Goal: Information Seeking & Learning: Learn about a topic

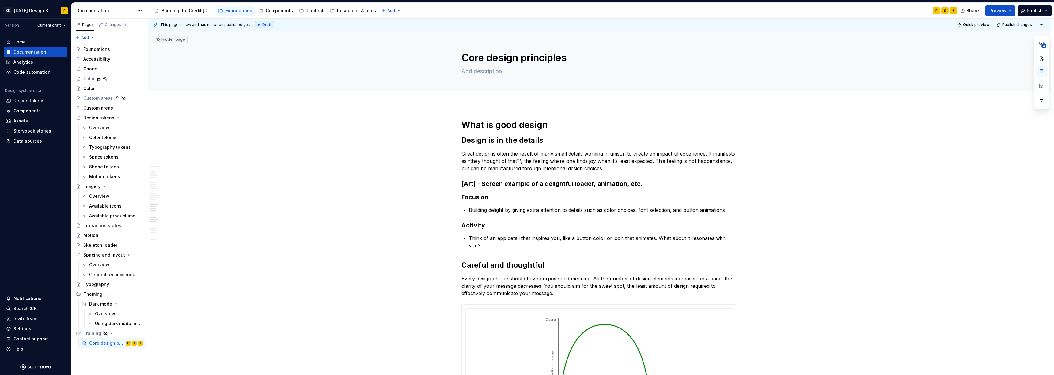
scroll to position [849, 0]
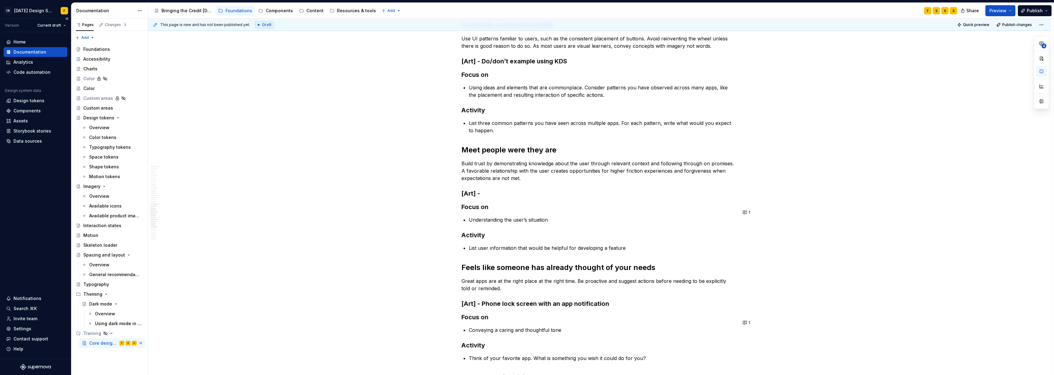
type textarea "*"
click at [747, 214] on button "1" at bounding box center [747, 212] width 12 height 9
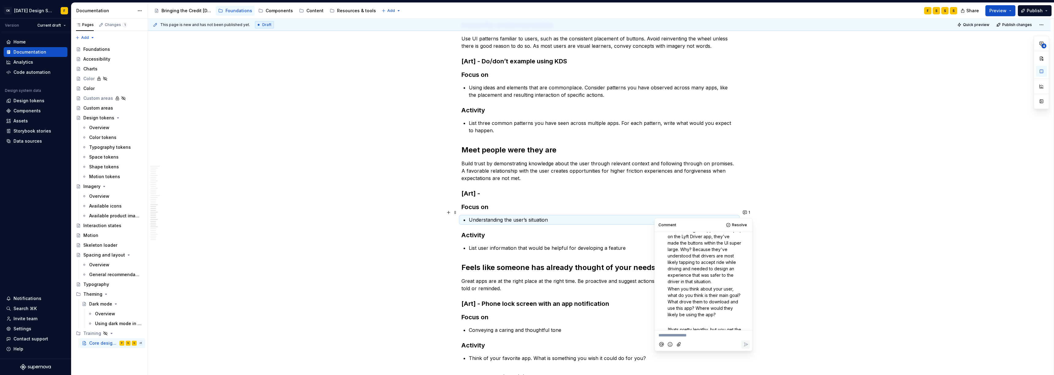
scroll to position [41, 0]
click at [527, 216] on p "Understanding the user’s situation" at bounding box center [603, 219] width 268 height 7
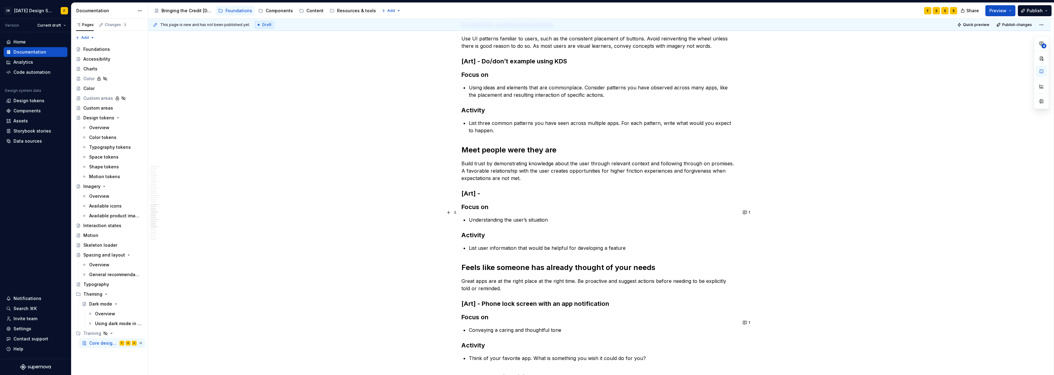
click at [547, 216] on p "Understanding the user’s situation" at bounding box center [603, 219] width 268 height 7
click at [747, 211] on button "1" at bounding box center [747, 212] width 12 height 9
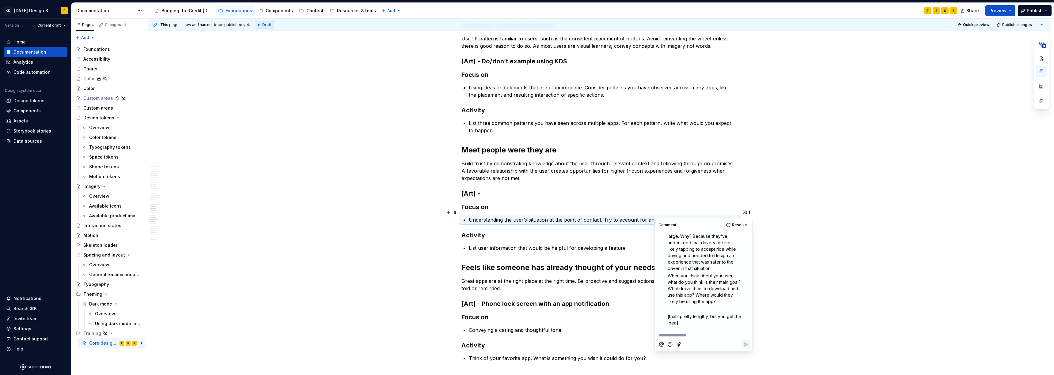
click at [627, 216] on p "Understanding the user’s situation at the point of contact. Try to account for …" at bounding box center [603, 219] width 268 height 7
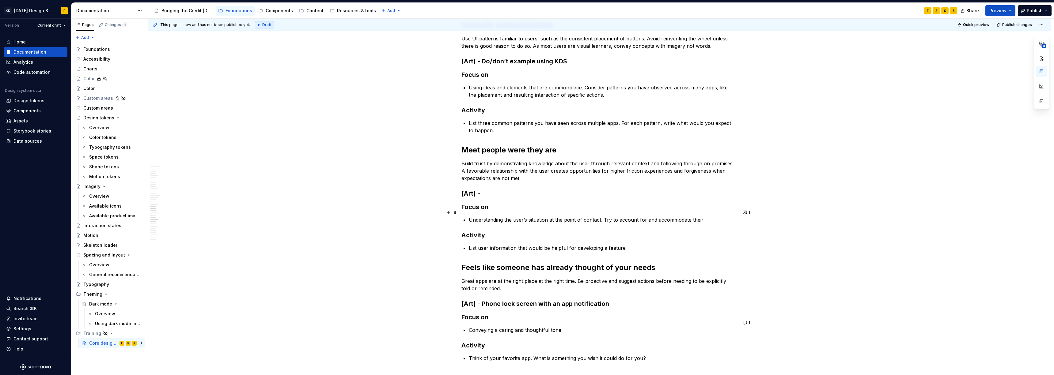
click at [703, 216] on p "Understanding the user’s situation at the point of contact. Try to account for …" at bounding box center [603, 219] width 268 height 7
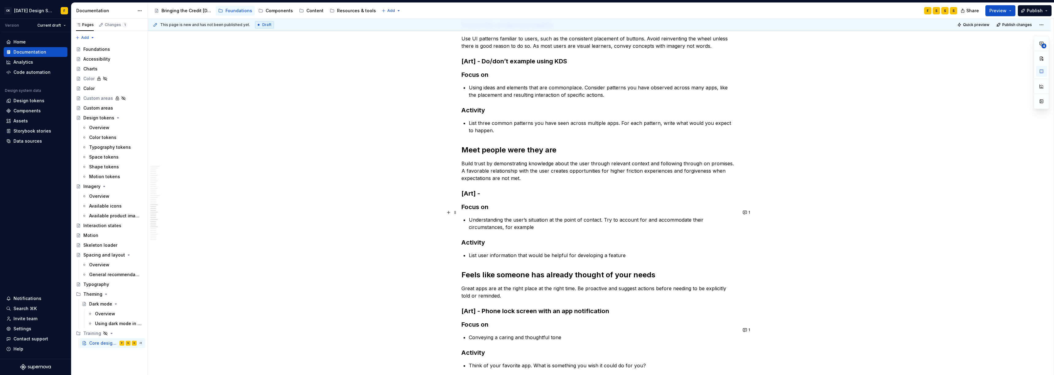
click at [538, 216] on p "Understanding the user’s situation at the point of contact. Try to account for …" at bounding box center [603, 223] width 268 height 15
click at [746, 211] on button "1" at bounding box center [747, 212] width 12 height 9
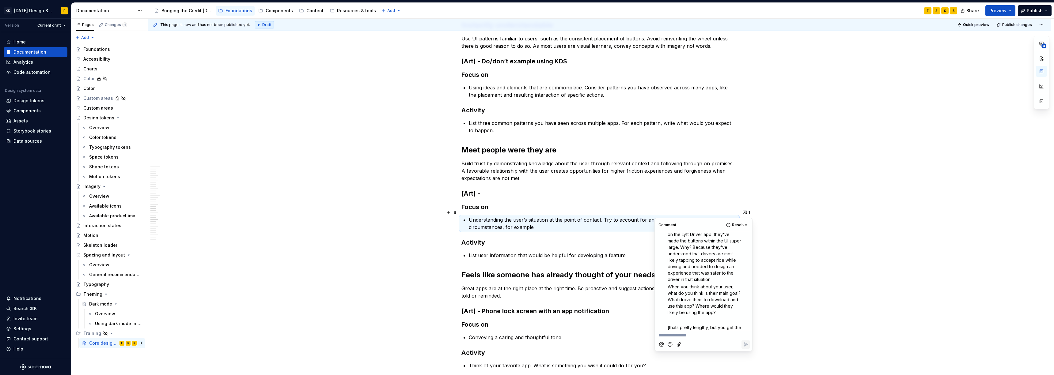
scroll to position [0, 0]
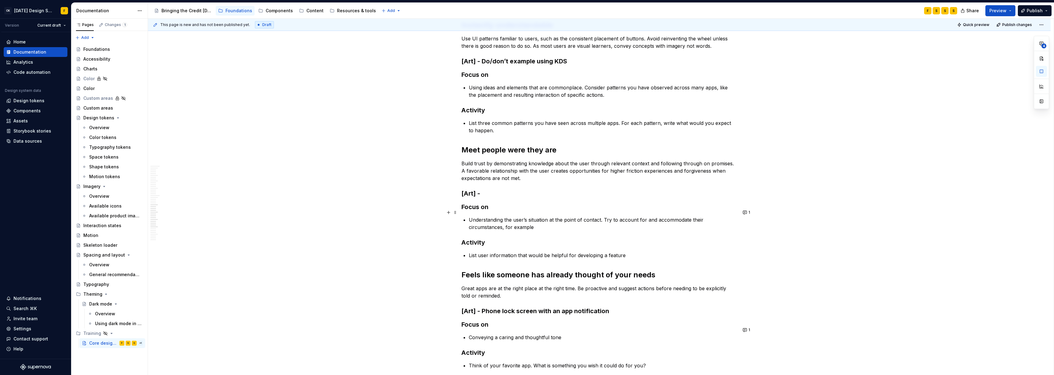
click at [519, 216] on p "Understanding the user’s situation at the point of contact. Try to account for …" at bounding box center [603, 223] width 268 height 15
click at [744, 212] on button "1" at bounding box center [747, 212] width 12 height 9
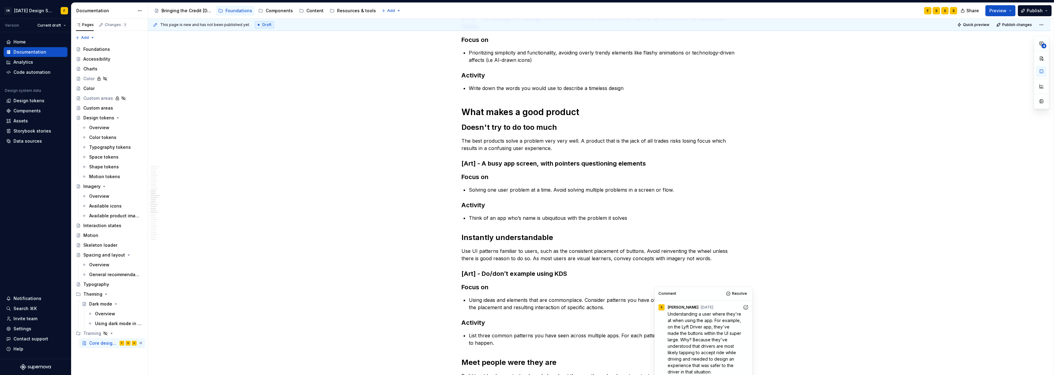
click at [557, 283] on h3 "Focus on" at bounding box center [599, 287] width 276 height 9
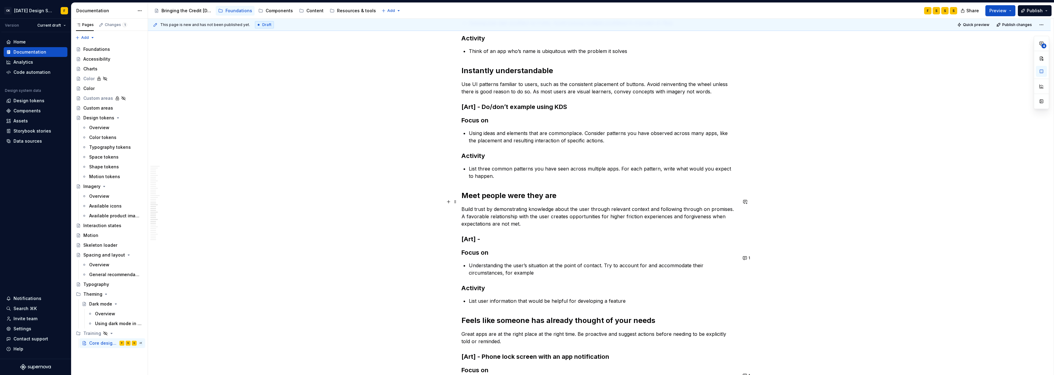
scroll to position [803, 0]
click at [533, 262] on p "Understanding the user’s situation at the point of contact. Try to account for …" at bounding box center [603, 269] width 268 height 15
click at [510, 262] on p "Understanding the user’s situation at the point of contact. Try to account for …" at bounding box center [603, 269] width 268 height 15
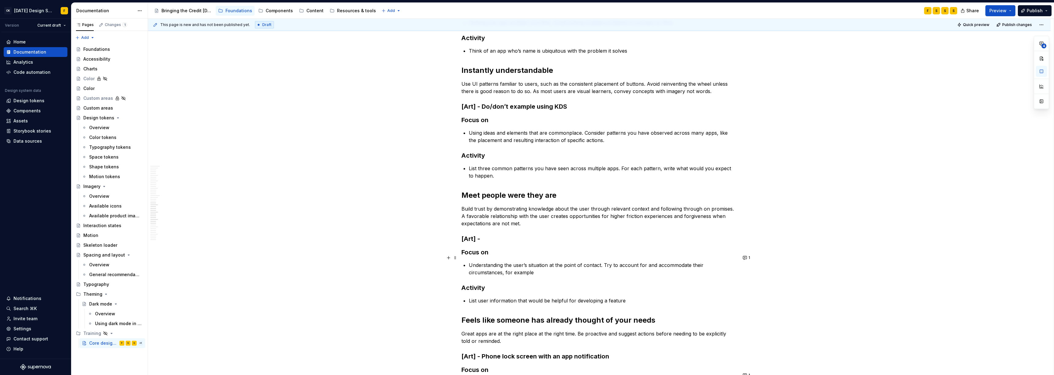
click at [508, 262] on p "Understanding the user’s situation at the point of contact. Try to account for …" at bounding box center [603, 269] width 268 height 15
drag, startPoint x: 603, startPoint y: 259, endPoint x: 621, endPoint y: 259, distance: 17.8
click at [621, 262] on p "Understanding the user’s situation at the point of contact. Try to account for …" at bounding box center [603, 269] width 268 height 15
click at [639, 262] on p "Understanding the user’s situation at the point of contact. Try to account for …" at bounding box center [603, 269] width 268 height 15
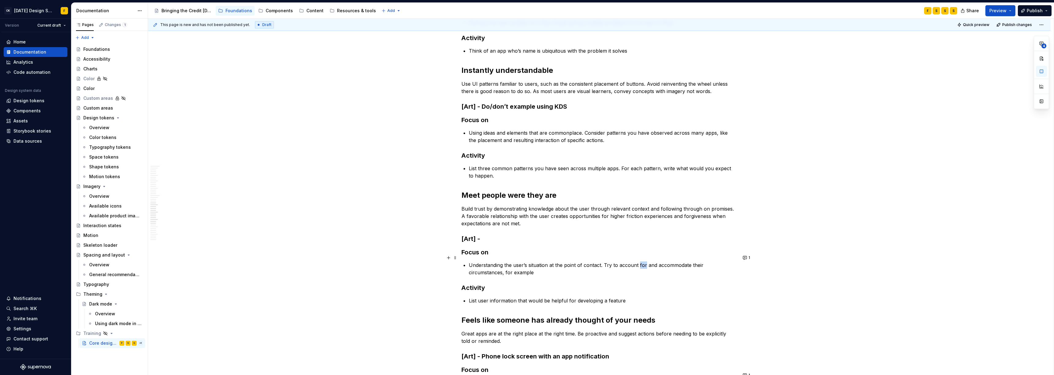
click at [639, 262] on p "Understanding the user’s situation at the point of contact. Try to account for …" at bounding box center [603, 269] width 268 height 15
click at [748, 260] on button "1" at bounding box center [747, 258] width 12 height 9
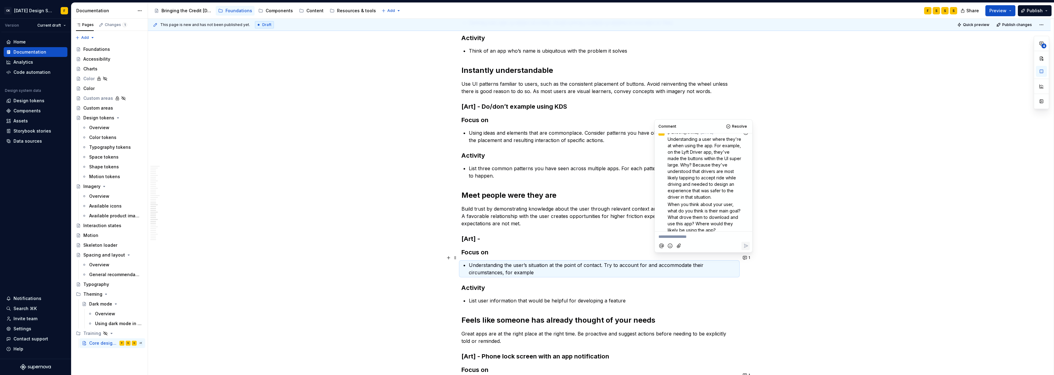
scroll to position [0, 0]
click at [519, 265] on p "Understanding the user’s situation at the point of contact. Try to account for …" at bounding box center [603, 269] width 268 height 15
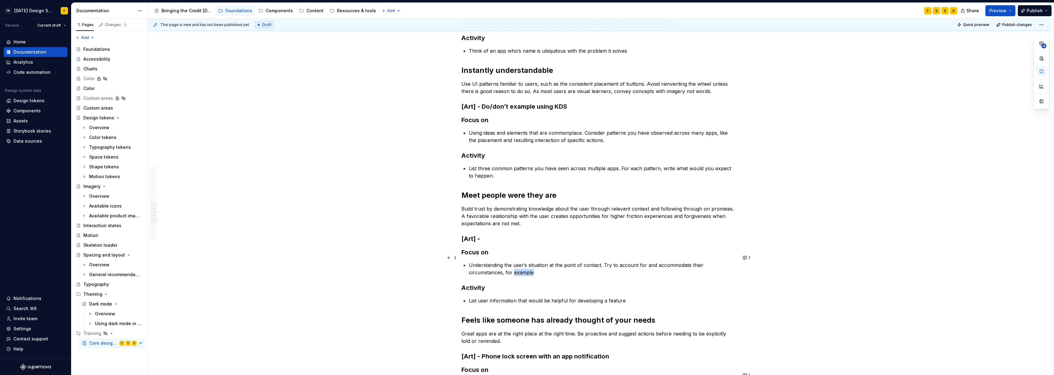
click at [519, 265] on p "Understanding the user’s situation at the point of contact. Try to account for …" at bounding box center [603, 269] width 268 height 15
click at [508, 266] on p "Understanding the user’s situation at the point of contact. Try to account for …" at bounding box center [603, 269] width 268 height 15
click at [742, 256] on button "1" at bounding box center [747, 258] width 12 height 9
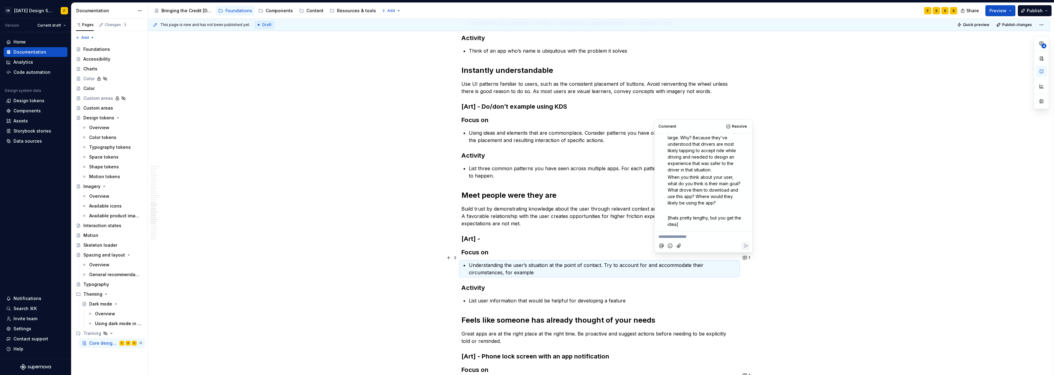
scroll to position [38, 0]
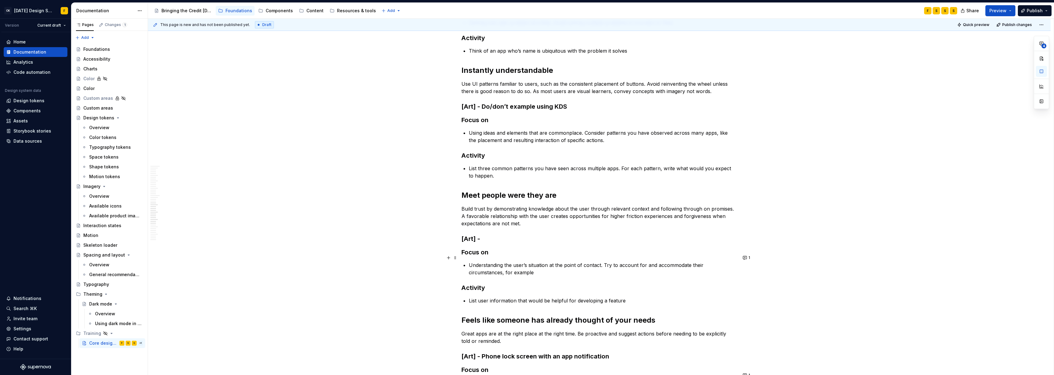
click at [547, 269] on p "Understanding the user’s situation at the point of contact. Try to account for …" at bounding box center [603, 269] width 268 height 15
drag, startPoint x: 468, startPoint y: 258, endPoint x: 486, endPoint y: 262, distance: 18.4
click at [469, 262] on p "Understanding the user’s situation at the point of contact. Try to account for …" at bounding box center [603, 269] width 268 height 15
click at [602, 262] on p "Understanding the user’s situation at the point of contact. Try to account for …" at bounding box center [603, 269] width 268 height 15
click at [670, 262] on p "Understanding the user’s situation at the point of contact. For example, where …" at bounding box center [603, 269] width 268 height 15
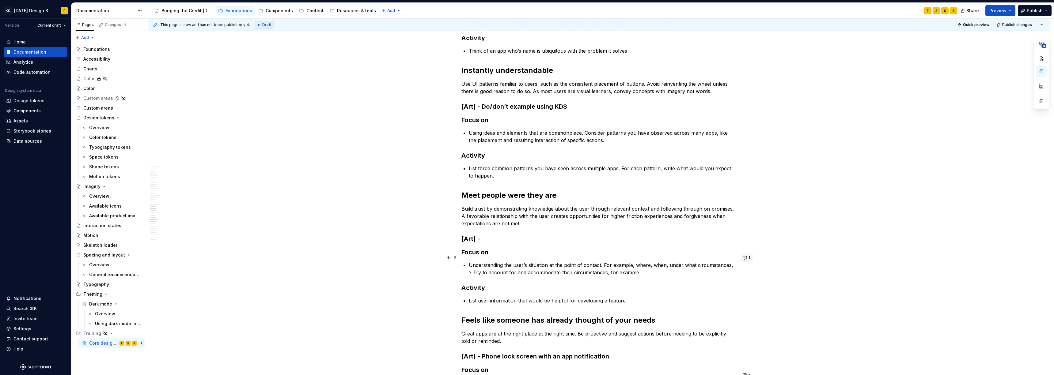
type textarea "*"
click at [745, 259] on button "1" at bounding box center [747, 258] width 12 height 9
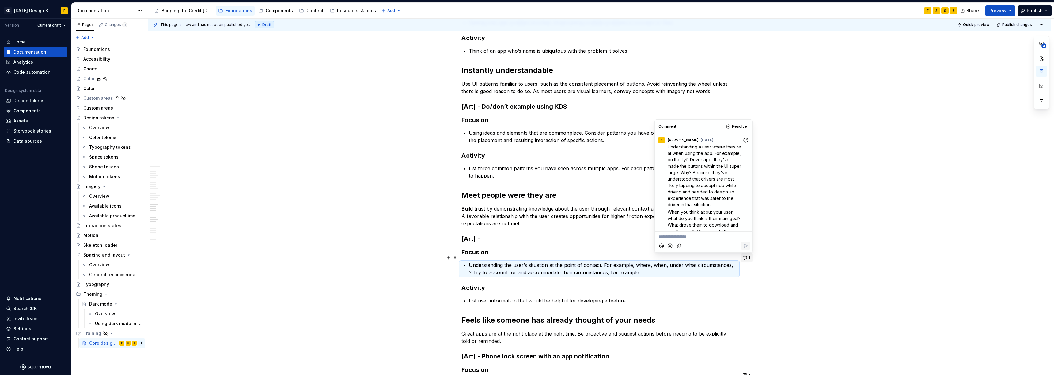
scroll to position [41, 0]
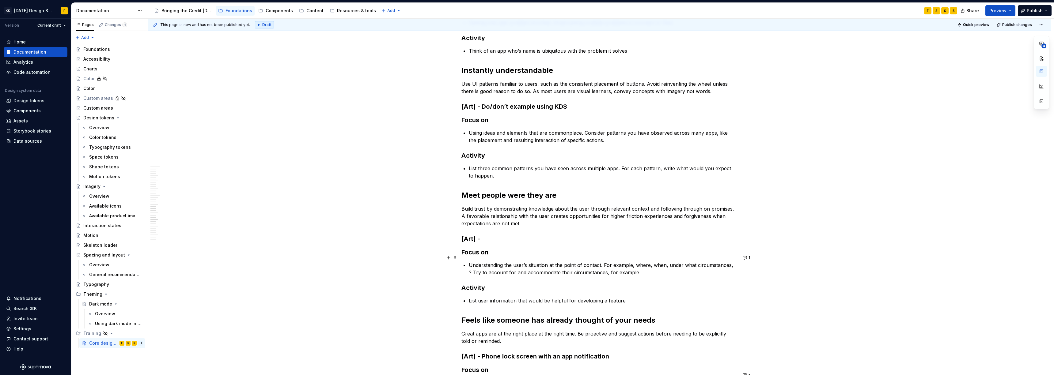
click at [629, 262] on p "Understanding the user’s situation at the point of contact. For example, where,…" at bounding box center [603, 269] width 268 height 15
click at [745, 259] on button "1" at bounding box center [747, 258] width 12 height 9
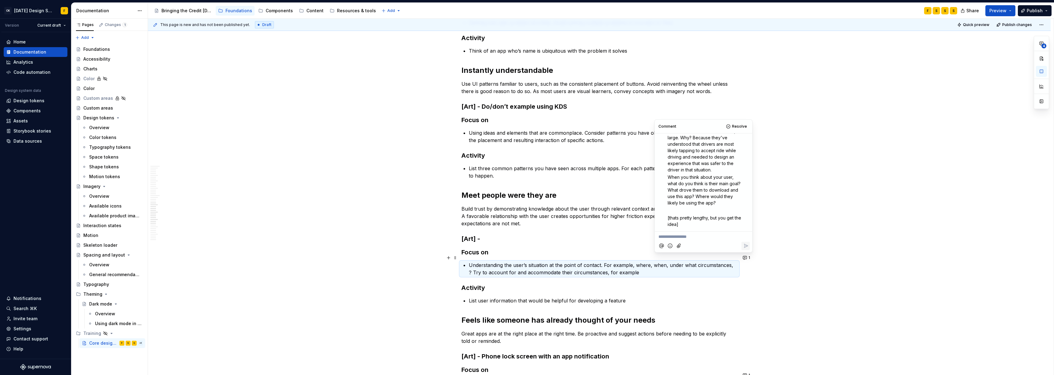
click at [730, 262] on p "Understanding the user’s situation at the point of contact. For example, where,…" at bounding box center [603, 269] width 268 height 15
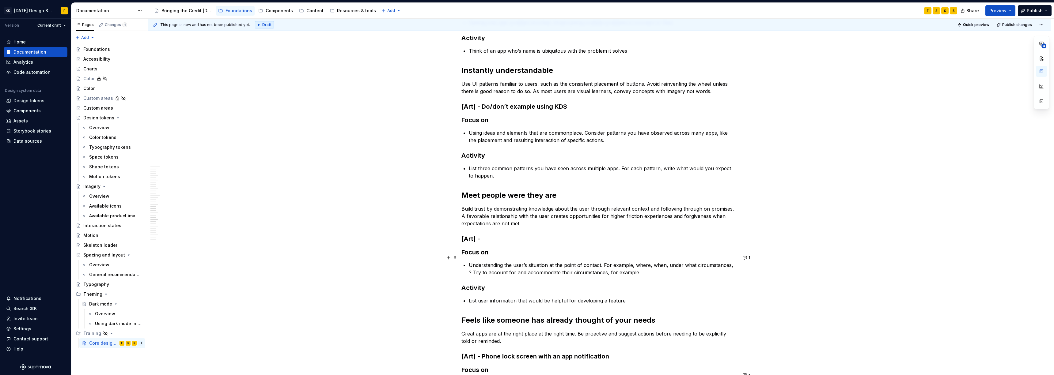
click at [635, 262] on p "Understanding the user’s situation at the point of contact. For example, where,…" at bounding box center [603, 269] width 268 height 15
click at [730, 262] on p "Understanding the user’s situation at the point of contact. For example, where,…" at bounding box center [603, 269] width 268 height 15
click at [589, 262] on p "Understanding the user’s situation at the point of contact. For example, where,…" at bounding box center [603, 269] width 268 height 15
drag, startPoint x: 554, startPoint y: 265, endPoint x: 720, endPoint y: 267, distance: 166.0
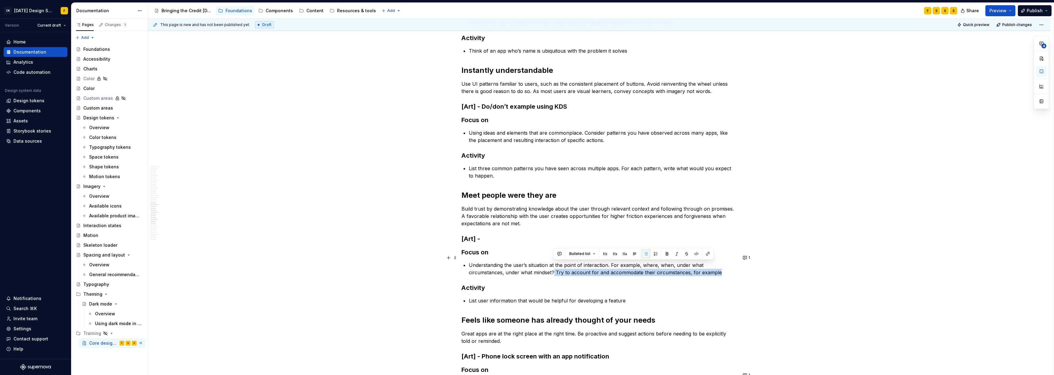
click at [720, 267] on p "Understanding the user’s situation at the point of interaction. For example, wh…" at bounding box center [603, 269] width 268 height 15
click at [747, 257] on button "1" at bounding box center [747, 258] width 12 height 9
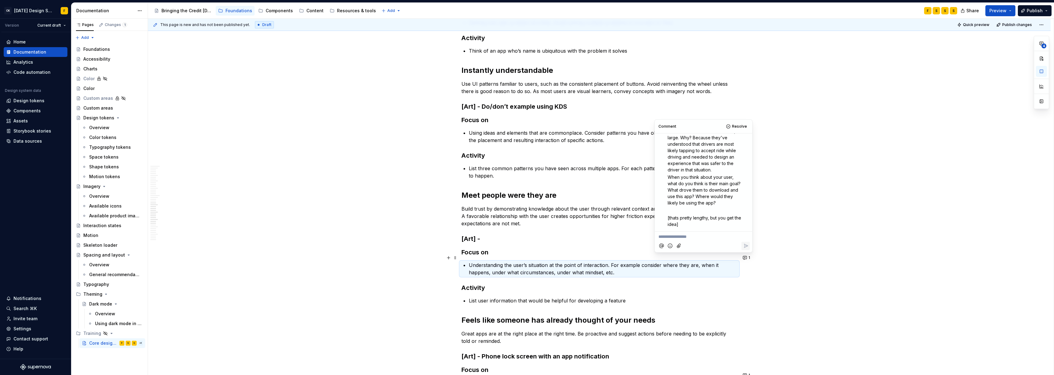
click at [685, 236] on p "**********" at bounding box center [703, 237] width 90 height 6
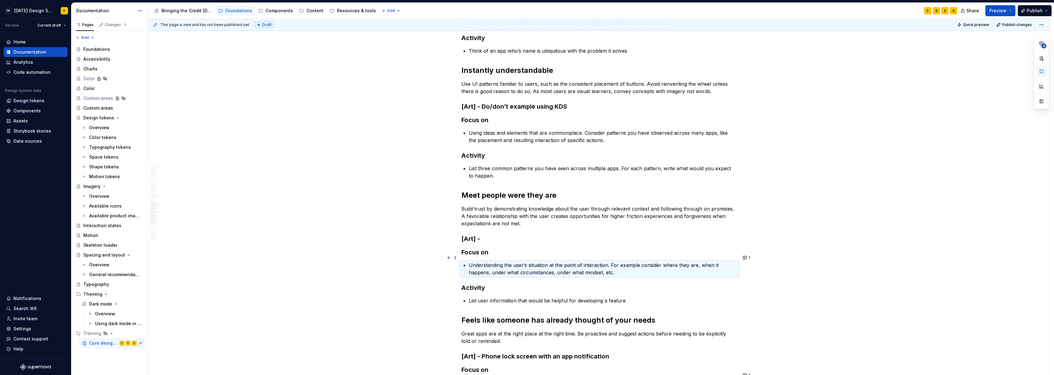
click at [637, 262] on p "Understanding the user’s situation at the point of interaction. For example con…" at bounding box center [603, 269] width 268 height 15
click at [640, 262] on p "Understanding the user’s situation at the point of interaction. For example con…" at bounding box center [603, 269] width 268 height 15
drag, startPoint x: 643, startPoint y: 258, endPoint x: 611, endPoint y: 258, distance: 31.6
click at [611, 262] on p "Understanding the user’s situation at the point of interaction. For example con…" at bounding box center [603, 269] width 268 height 15
click at [632, 262] on p "Understanding the user’s situation at the point of interaction. Consider where …" at bounding box center [603, 269] width 268 height 15
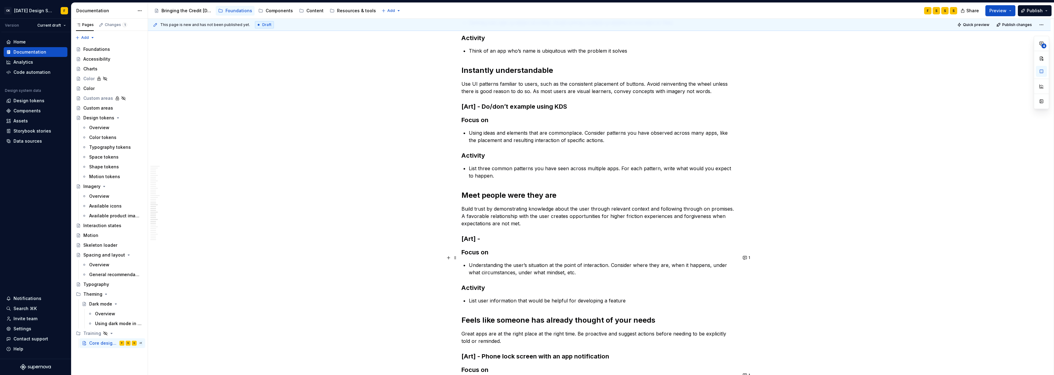
click at [696, 262] on p "Understanding the user’s situation at the point of interaction. Consider where …" at bounding box center [603, 269] width 268 height 15
click at [684, 262] on p "Understanding the user’s situation at the point of interaction. Consider where …" at bounding box center [603, 269] width 268 height 15
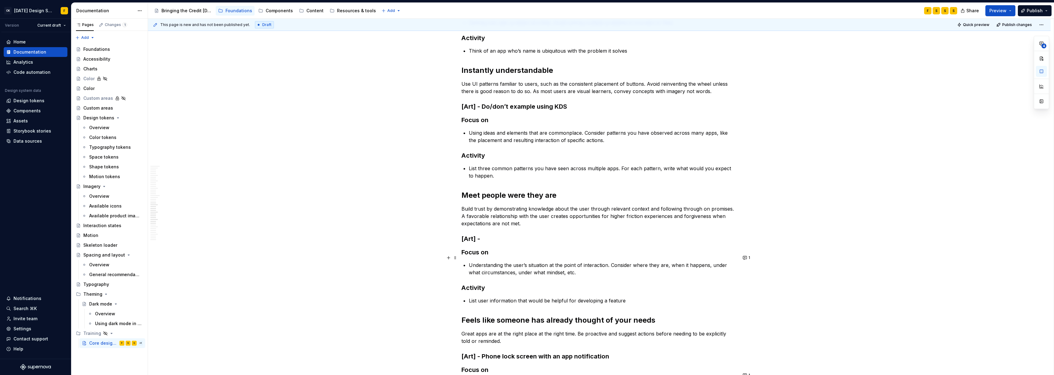
click at [525, 265] on p "Understanding the user’s situation at the point of interaction. Consider where …" at bounding box center [603, 269] width 268 height 15
click at [742, 258] on button "1" at bounding box center [747, 258] width 12 height 9
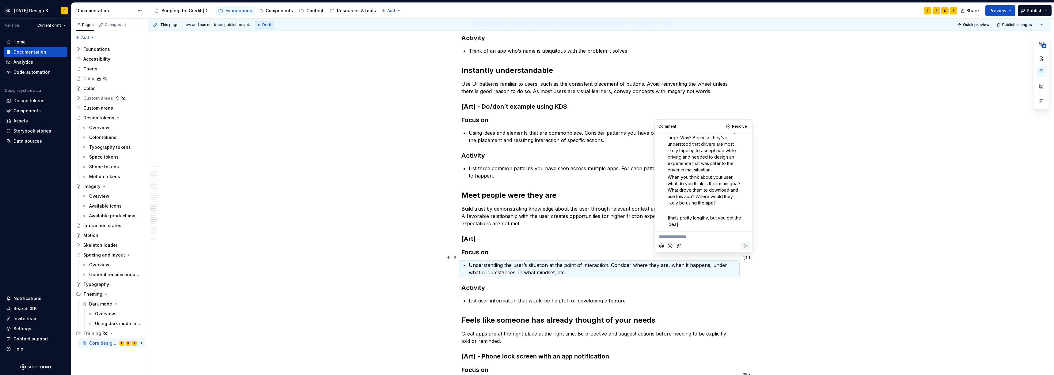
click at [687, 236] on p "**********" at bounding box center [703, 237] width 90 height 6
click at [634, 262] on p "Understanding the user’s situation at the point of interaction. Consider where …" at bounding box center [603, 269] width 268 height 15
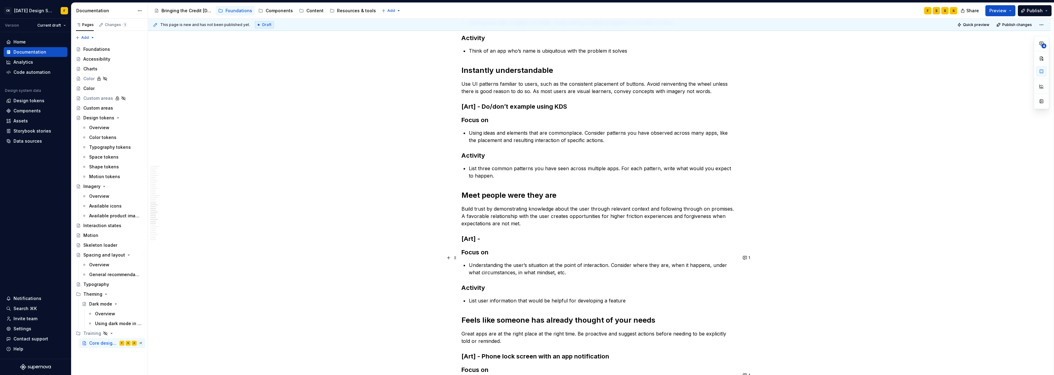
click at [632, 262] on p "Understanding the user’s situation at the point of interaction. Consider where …" at bounding box center [603, 269] width 268 height 15
click at [638, 262] on p "Understanding the user’s situation at the point of interaction. Consider what’s…" at bounding box center [603, 269] width 268 height 15
click at [745, 257] on button "1" at bounding box center [747, 258] width 12 height 9
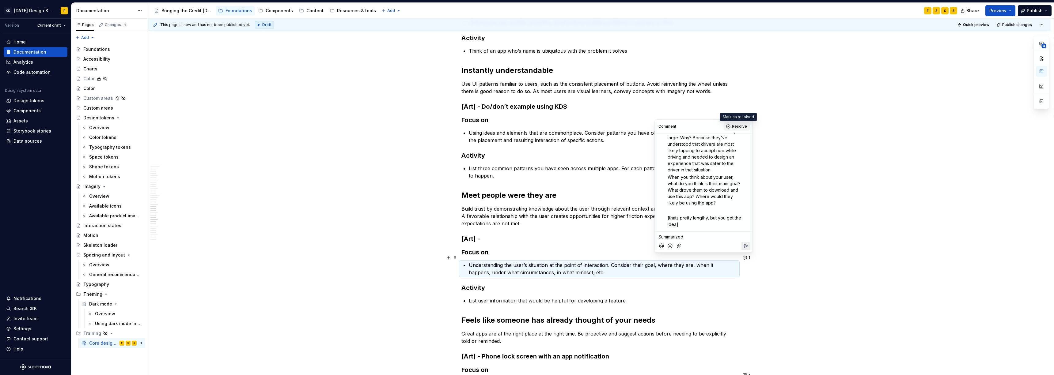
click at [729, 126] on button "Resolve" at bounding box center [736, 126] width 25 height 9
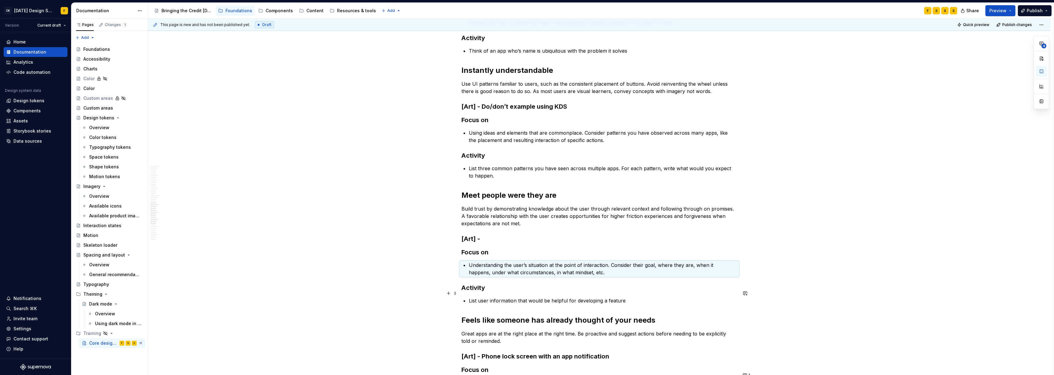
click at [584, 297] on p "List user information that would be helpful for developing a feature" at bounding box center [603, 300] width 268 height 7
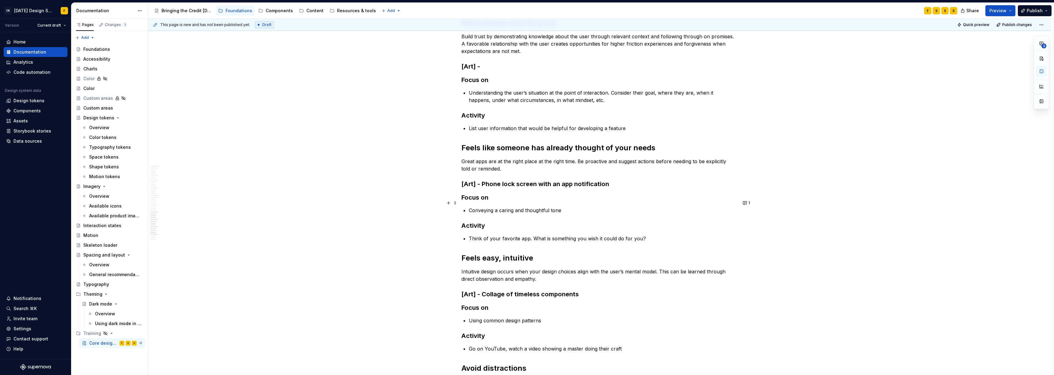
scroll to position [975, 0]
click at [746, 203] on button "1" at bounding box center [747, 204] width 12 height 9
click at [565, 236] on p "Think of your favorite app. What is something you wish it could do for you?" at bounding box center [603, 239] width 268 height 7
click at [746, 206] on button "1" at bounding box center [747, 204] width 12 height 9
click at [472, 208] on p "Conveying a caring and thoughtful tone" at bounding box center [603, 211] width 268 height 7
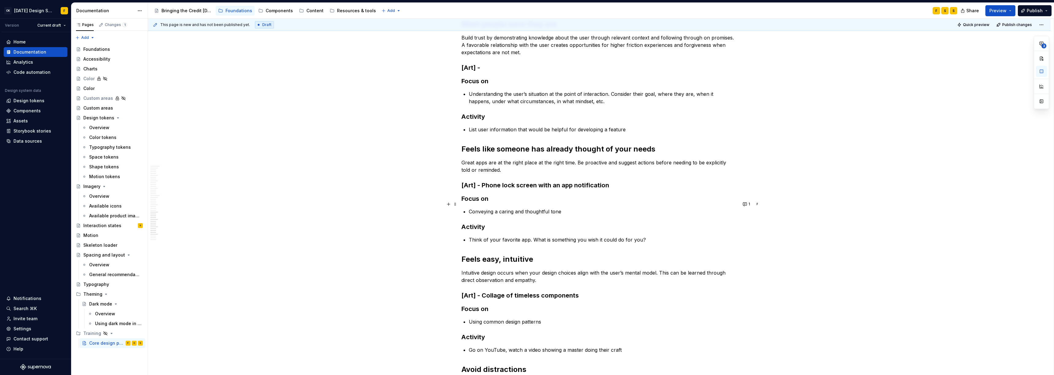
click at [744, 206] on button "1" at bounding box center [747, 204] width 12 height 9
click at [532, 208] on p "Meeting the user’s needs, Conveying a caring and thoughtful tone" at bounding box center [603, 211] width 268 height 7
drag, startPoint x: 529, startPoint y: 206, endPoint x: 628, endPoint y: 203, distance: 99.0
click at [628, 208] on p "Meeting the user’s needs, Conveying a caring and thoughtful tone" at bounding box center [603, 211] width 268 height 7
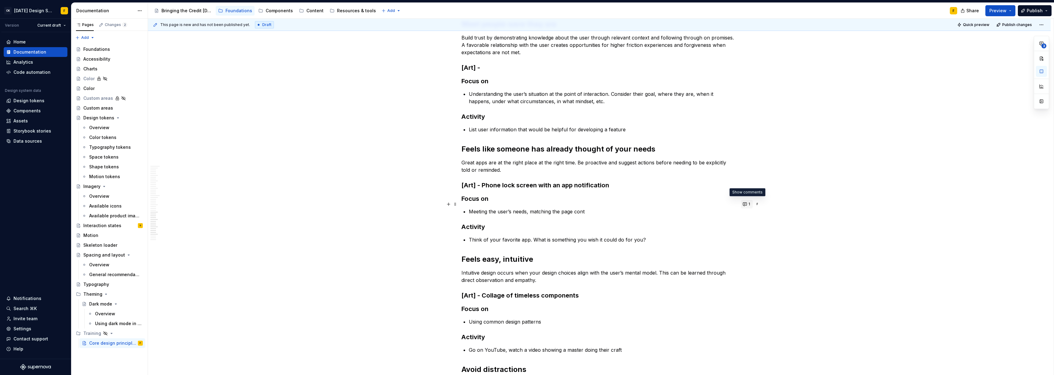
click at [748, 205] on button "1" at bounding box center [747, 204] width 12 height 9
click at [550, 208] on p "Meeting the user’s needs, matching the page cont" at bounding box center [603, 211] width 268 height 7
click at [747, 204] on button "1" at bounding box center [747, 204] width 12 height 9
click at [595, 208] on p "Meeting the user’s needs, matching the page cont" at bounding box center [603, 211] width 268 height 7
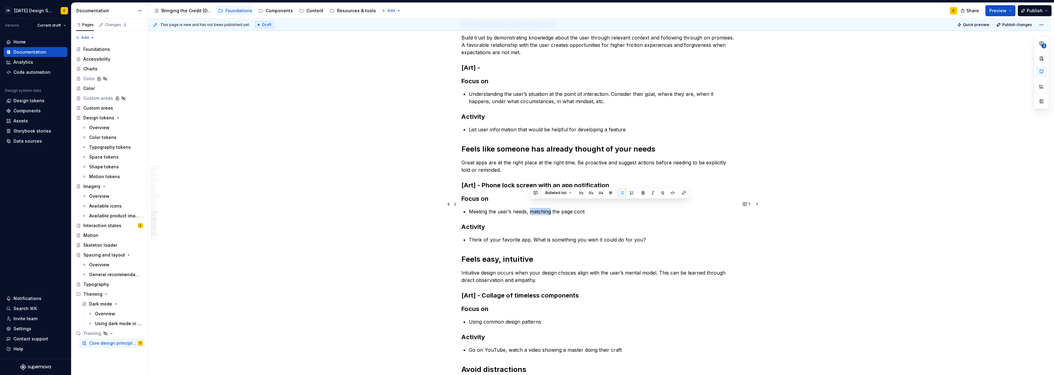
drag, startPoint x: 530, startPoint y: 205, endPoint x: 550, endPoint y: 204, distance: 19.9
click at [550, 208] on p "Meeting the user’s needs, matching the page cont" at bounding box center [603, 211] width 268 height 7
click at [587, 208] on p "Meeting the user’s needs, matching the page cont" at bounding box center [603, 211] width 268 height 7
click at [544, 208] on p "Meeting the user’s needs, matching the page content to p" at bounding box center [603, 211] width 268 height 7
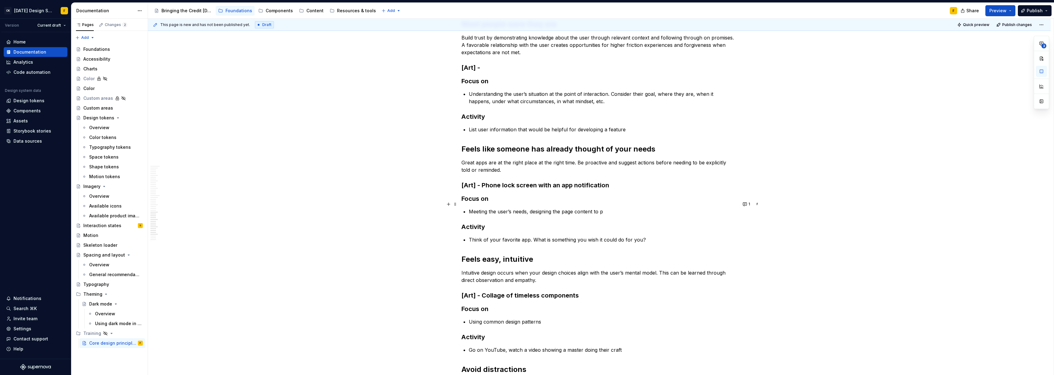
click at [606, 208] on p "Meeting the user’s needs, designing the page content to p" at bounding box center [603, 211] width 268 height 7
click at [540, 208] on p "Meeting the user’s needs, designing the page content to promote the most common…" at bounding box center [603, 211] width 268 height 7
click at [575, 208] on p "Meeting the user’s needs, matching the page content to promote the most common …" at bounding box center [603, 211] width 268 height 7
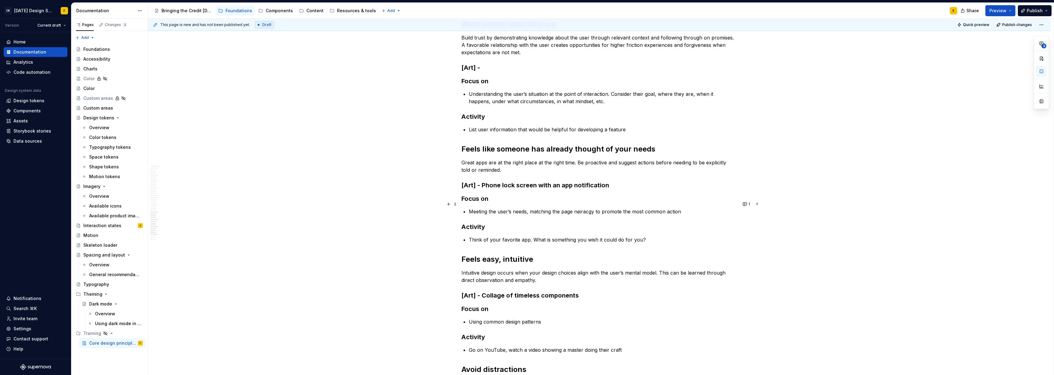
click at [541, 208] on p "Meeting the user’s needs, matching the page neiracgy to promote the most common…" at bounding box center [603, 211] width 268 height 7
click at [585, 208] on p "Meeting the user’s needs, designing the page neiracgy to promote the most commo…" at bounding box center [603, 211] width 268 height 7
click at [697, 208] on p "Meeting the user’s needs, designing the page heirarchy to promote the most comm…" at bounding box center [603, 211] width 268 height 7
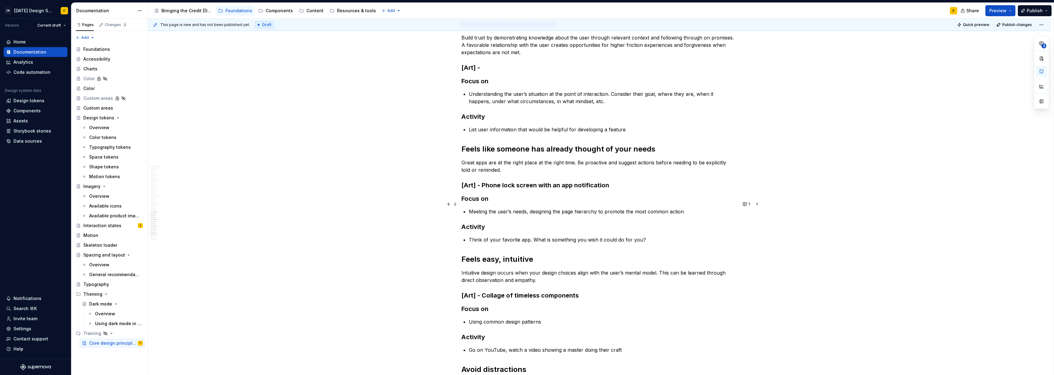
click at [685, 208] on p "Meeting the user’s needs, designing the page hierarchy to promote the most comm…" at bounding box center [603, 211] width 268 height 7
click at [746, 204] on button "1" at bounding box center [747, 204] width 12 height 9
click at [542, 208] on p "Meeting the user’s needs, designing the page hierarchy to promote the most comm…" at bounding box center [603, 211] width 268 height 7
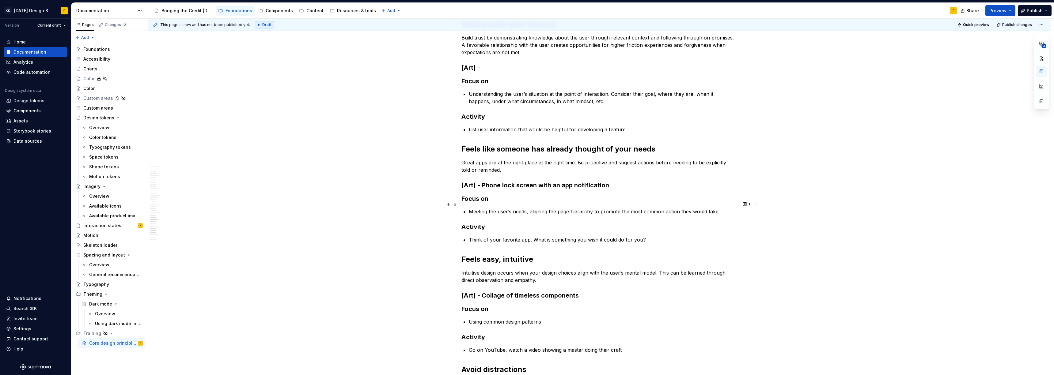
click at [643, 208] on p "Meeting the user’s needs, aligning the page hierarchy to promote the most commo…" at bounding box center [603, 211] width 268 height 7
click at [747, 203] on button "1" at bounding box center [747, 204] width 12 height 9
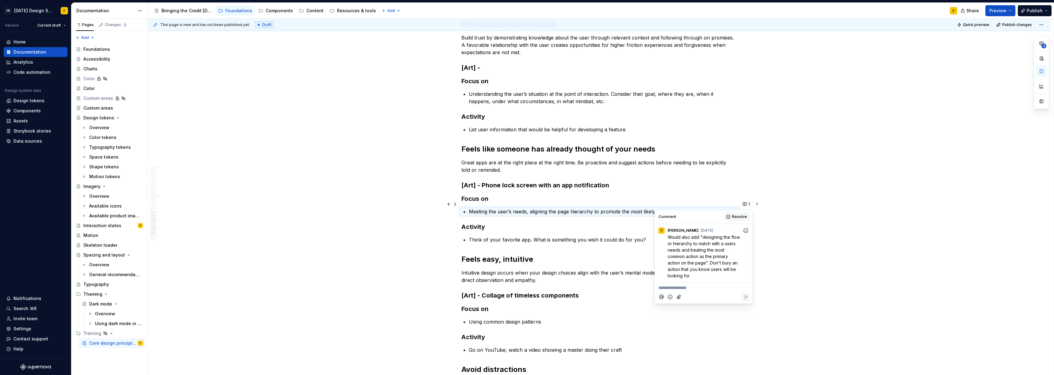
click at [738, 219] on span "Resolve" at bounding box center [739, 216] width 15 height 5
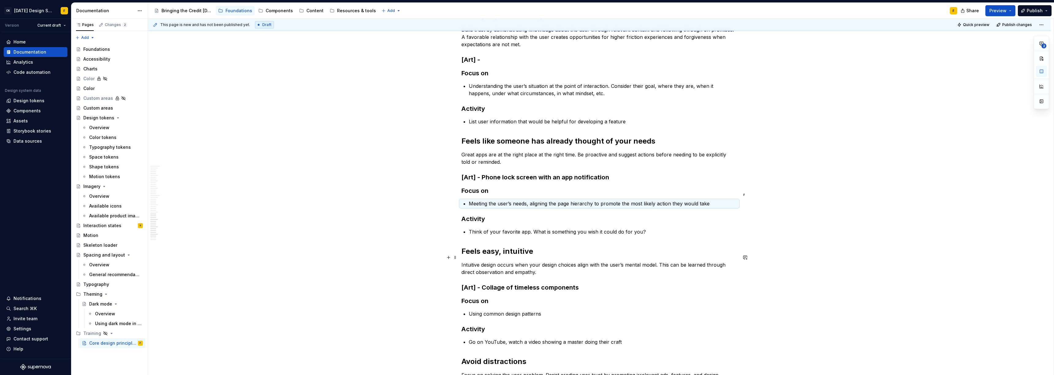
scroll to position [1017, 0]
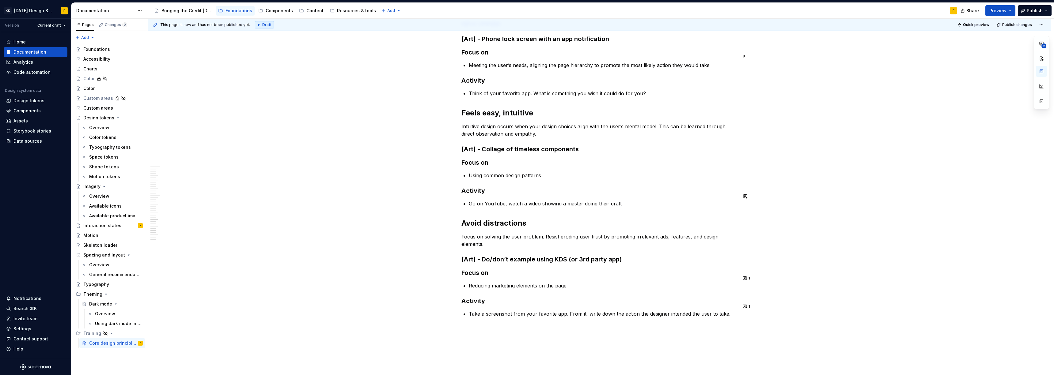
scroll to position [1176, 0]
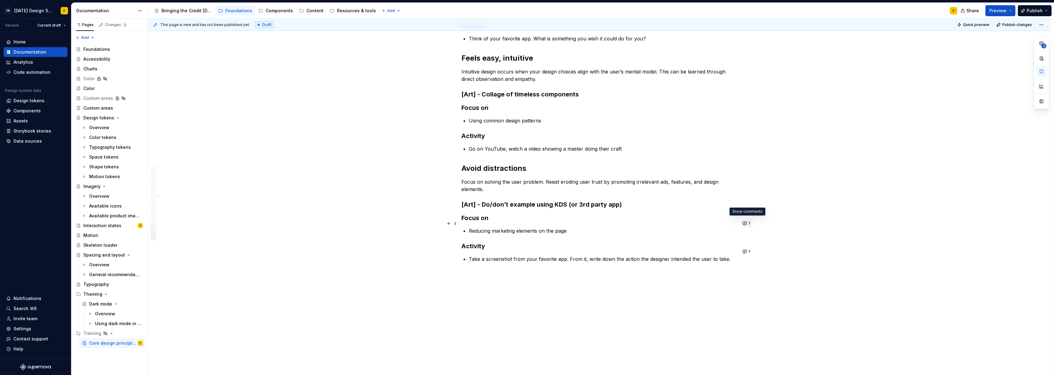
click at [745, 225] on button "1" at bounding box center [747, 223] width 12 height 9
click at [483, 227] on p "Reducing marketing elements on the page" at bounding box center [603, 230] width 268 height 7
click at [745, 223] on button "1" at bounding box center [747, 223] width 12 height 9
click at [564, 227] on p "Finding ways to remove, hide, minimize marketing elements on the page" at bounding box center [603, 230] width 268 height 7
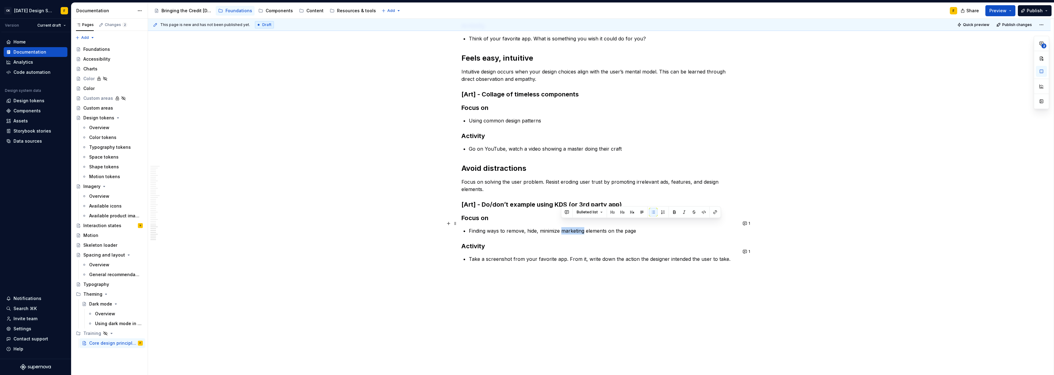
click at [564, 227] on p "Finding ways to remove, hide, minimize marketing elements on the page" at bounding box center [603, 230] width 268 height 7
click at [655, 227] on p "Finding ways to remove, hide, minimize any unnecessary elements on the page" at bounding box center [603, 230] width 268 height 7
click at [540, 227] on p "Finding ways to remove, hide, minimize any unnecessary elements on the page" at bounding box center [603, 230] width 268 height 7
click at [747, 223] on button "1" at bounding box center [747, 223] width 12 height 9
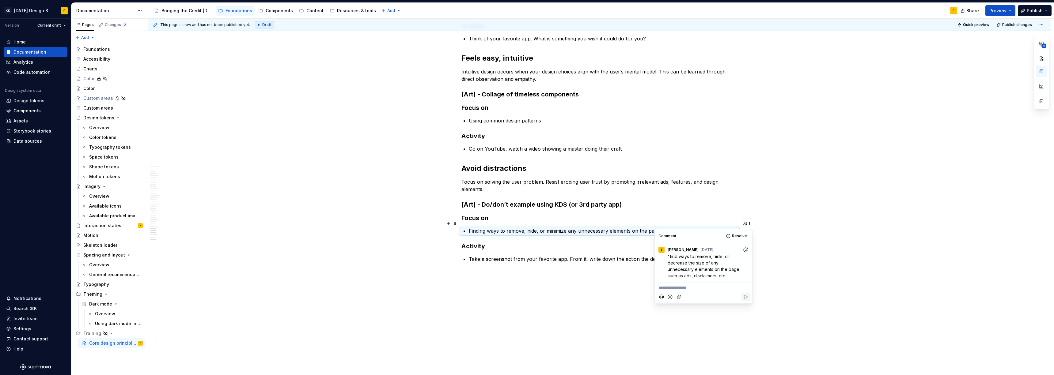
click at [676, 227] on p "Finding ways to remove, hide, or minimize any unnecessary elements on the page" at bounding box center [603, 230] width 268 height 7
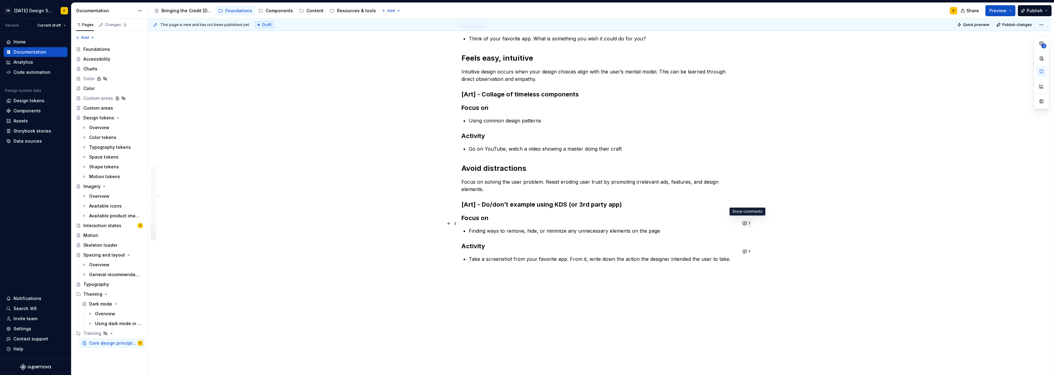
click at [746, 223] on button "1" at bounding box center [747, 223] width 12 height 9
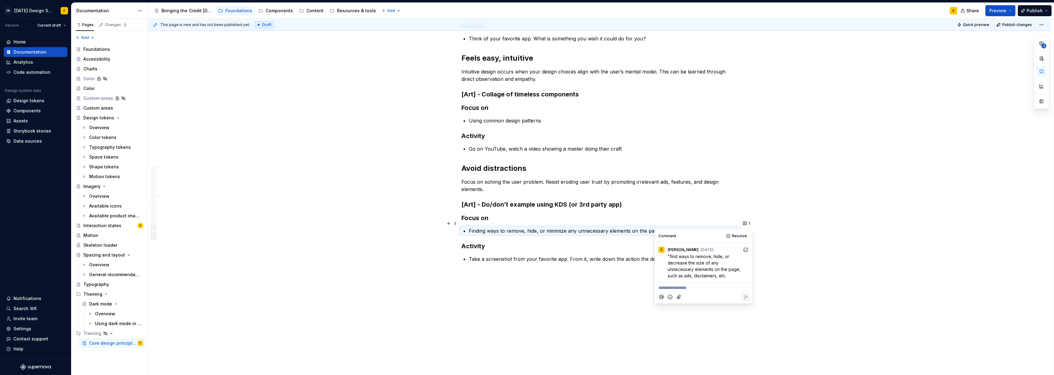
click at [657, 227] on p "Finding ways to remove, hide, or minimize any unnecessary elements on the page" at bounding box center [603, 230] width 268 height 7
click at [662, 227] on p "Finding ways to remove, hide, or minimize any unnecessary elements on the page" at bounding box center [603, 230] width 268 height 7
click at [650, 227] on p "Finding ways to remove, hide, or minimize any unnecessary elements on the page" at bounding box center [603, 230] width 268 height 7
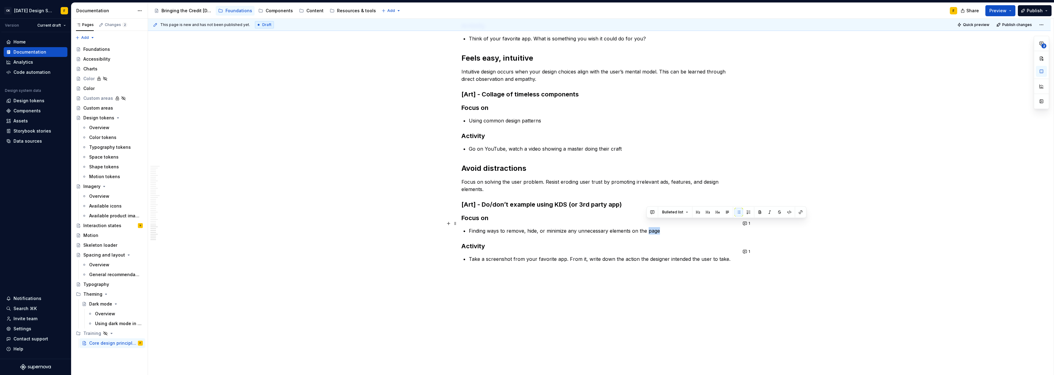
click at [650, 227] on p "Finding ways to remove, hide, or minimize any unnecessary elements on the page" at bounding box center [603, 230] width 268 height 7
click at [659, 227] on p "Finding ways to remove, hide, or minimize any unnecessary elements on the page" at bounding box center [603, 230] width 268 height 7
click at [746, 224] on button "1" at bounding box center [747, 223] width 12 height 9
click at [690, 227] on p "Finding ways to remove, hide, or minimize any unnecessary elements on the page,…" at bounding box center [603, 230] width 268 height 7
click at [689, 227] on p "Finding ways to remove, hide, or minimize any unnecessary elements on the page,…" at bounding box center [603, 230] width 268 height 7
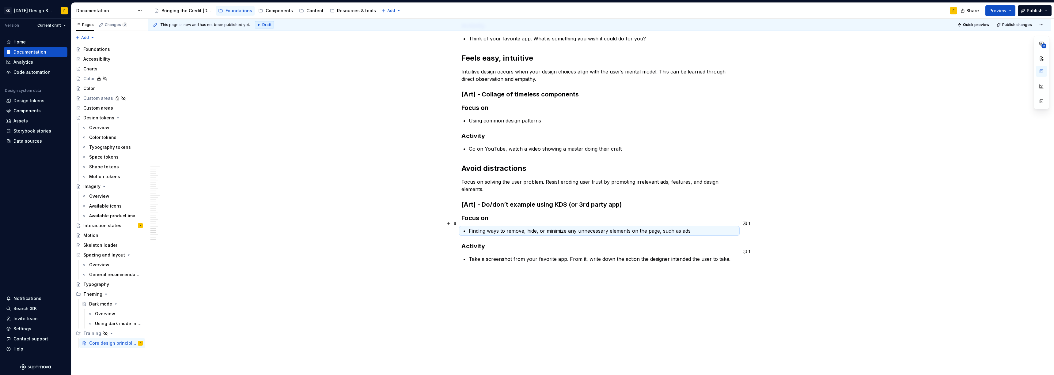
click at [690, 227] on p "Finding ways to remove, hide, or minimize any unnecessary elements on the page,…" at bounding box center [603, 230] width 268 height 7
click at [685, 227] on p "Finding ways to remove, hide, or minimize any unnecessary elements on the page,…" at bounding box center [603, 230] width 268 height 7
click at [689, 227] on p "Finding ways to remove, hide, or minimize any unnecessary elements on the page,…" at bounding box center [603, 230] width 268 height 7
click at [746, 224] on button "1" at bounding box center [747, 223] width 12 height 9
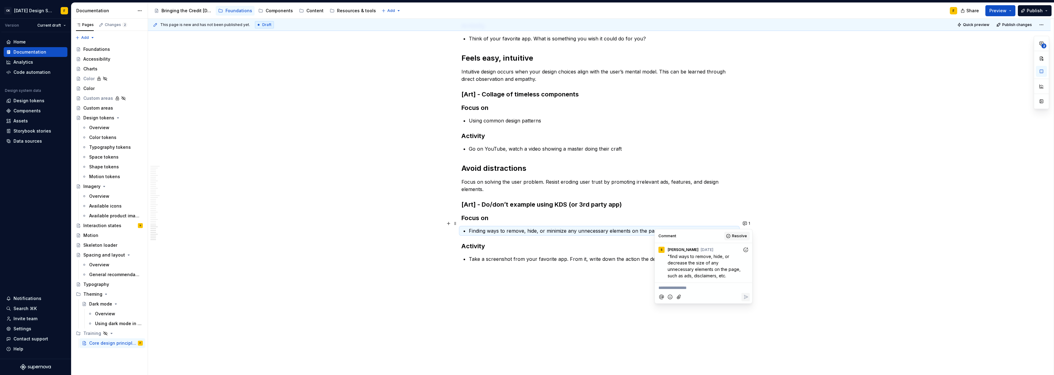
click at [734, 234] on span "Resolve" at bounding box center [739, 236] width 15 height 5
click at [659, 255] on p "Take a screenshot from your favorite app. From it, write down the action the de…" at bounding box center [603, 258] width 268 height 7
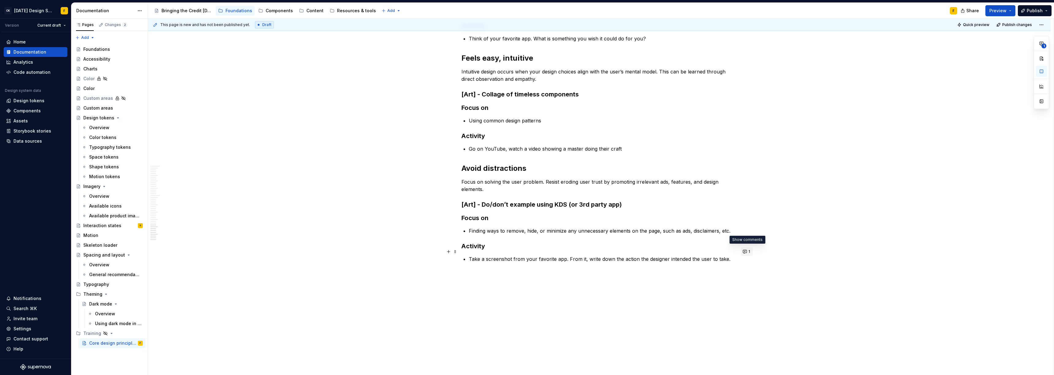
click at [744, 251] on button "1" at bounding box center [747, 251] width 12 height 9
click at [505, 255] on p "Take a screenshot from your favorite app. From it, write down the action the de…" at bounding box center [603, 258] width 268 height 7
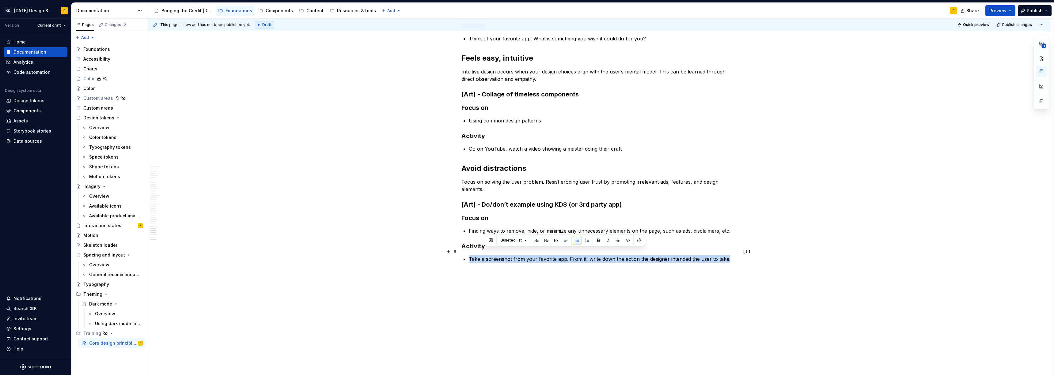
click at [505, 255] on p "Take a screenshot from your favorite app. From it, write down the action the de…" at bounding box center [603, 258] width 268 height 7
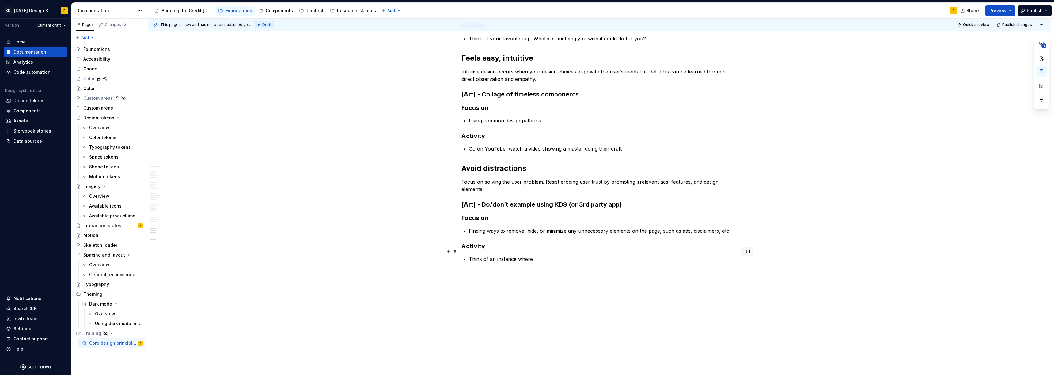
click at [745, 251] on button "1" at bounding box center [747, 251] width 12 height 9
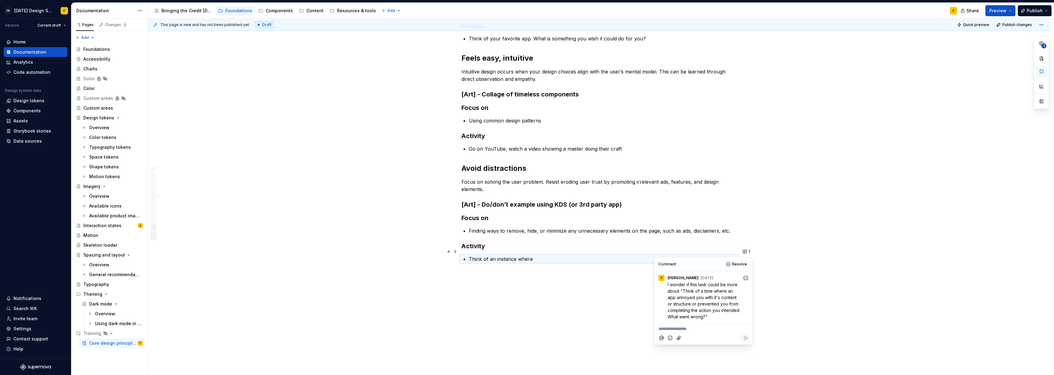
click at [501, 255] on p "Think of an instance where" at bounding box center [603, 258] width 268 height 7
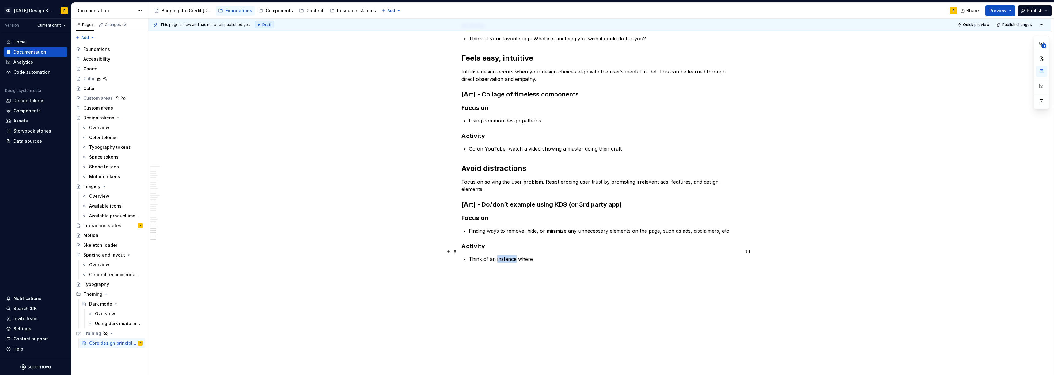
click at [501, 255] on p "Think of an instance where" at bounding box center [603, 258] width 268 height 7
click at [545, 255] on p "Think of a time where an app actively prevented you from completing your task." at bounding box center [603, 258] width 268 height 7
click at [649, 255] on p "Think of a time where an app prevented you from completing your task." at bounding box center [603, 258] width 268 height 7
click at [748, 250] on span "1" at bounding box center [749, 251] width 2 height 5
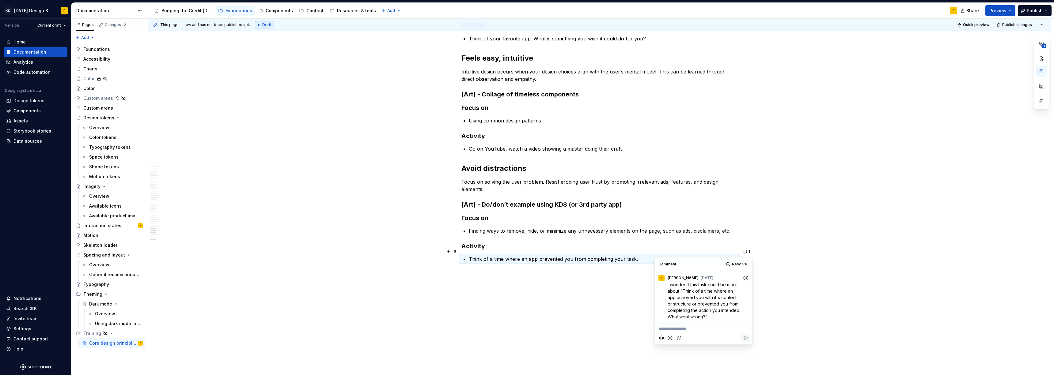
click at [651, 255] on p "Think of a time where an app prevented you from completing your task." at bounding box center [603, 258] width 268 height 7
click at [639, 255] on p "Think of a time where an app prevented you from completing your task." at bounding box center [603, 258] width 268 height 7
click at [638, 255] on p "Think of a time where an app prevented you from completing your task." at bounding box center [603, 258] width 268 height 7
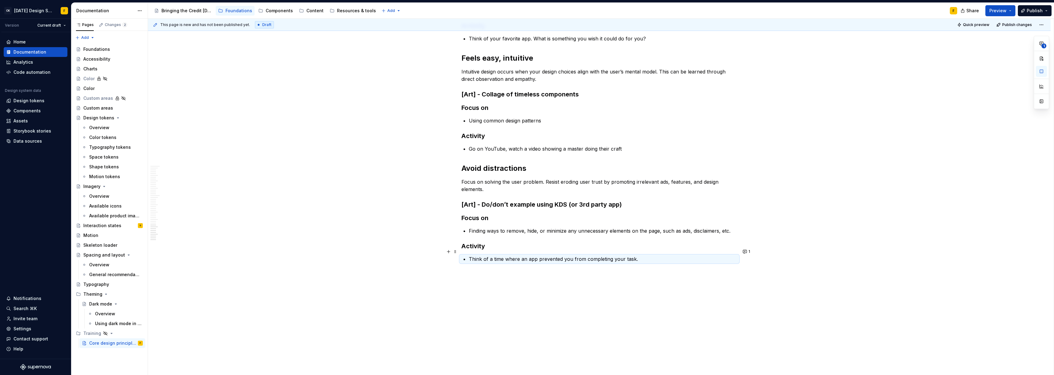
click at [632, 255] on p "Think of a time where an app prevented you from completing your task." at bounding box center [603, 258] width 268 height 7
click at [636, 255] on p "Think of a time where an app prevented you from completing your task." at bounding box center [603, 258] width 268 height 7
click at [745, 252] on button "1" at bounding box center [747, 251] width 12 height 9
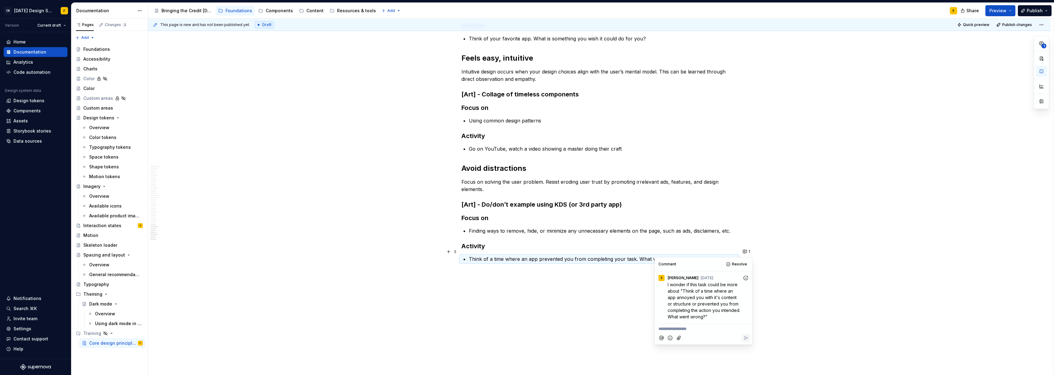
click at [537, 255] on p "Think of a time where an app prevented you from completing your task. What went…" at bounding box center [603, 258] width 268 height 7
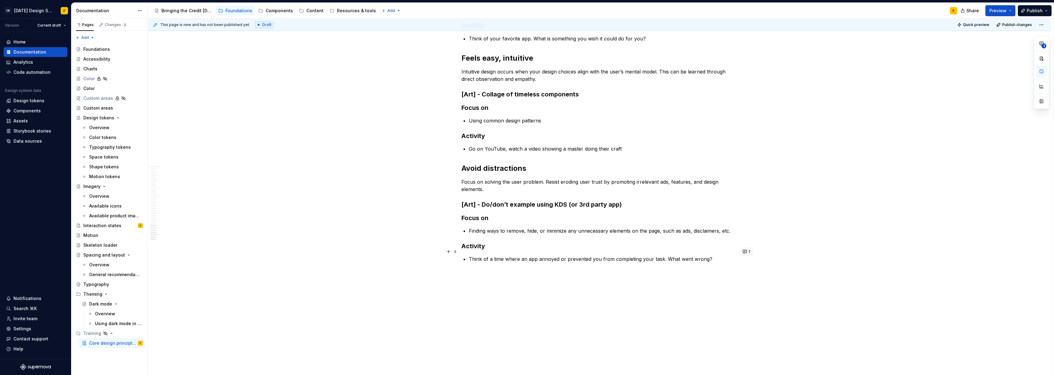
click at [745, 250] on button "1" at bounding box center [747, 251] width 12 height 9
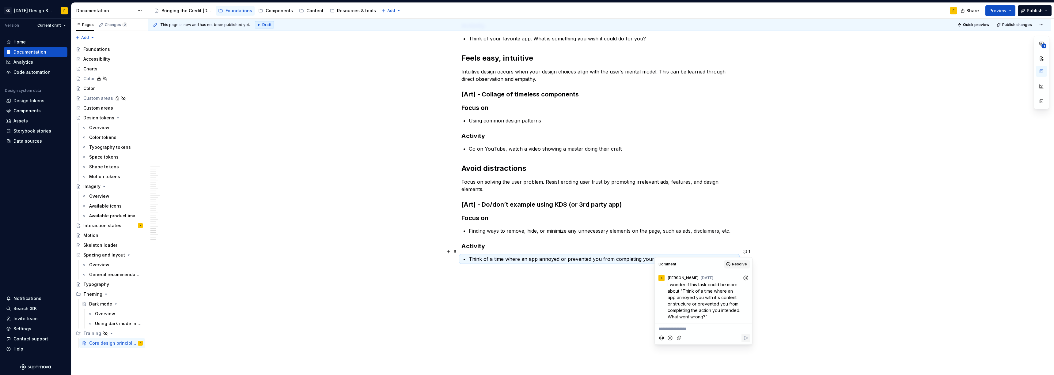
click at [738, 265] on span "Resolve" at bounding box center [739, 264] width 15 height 5
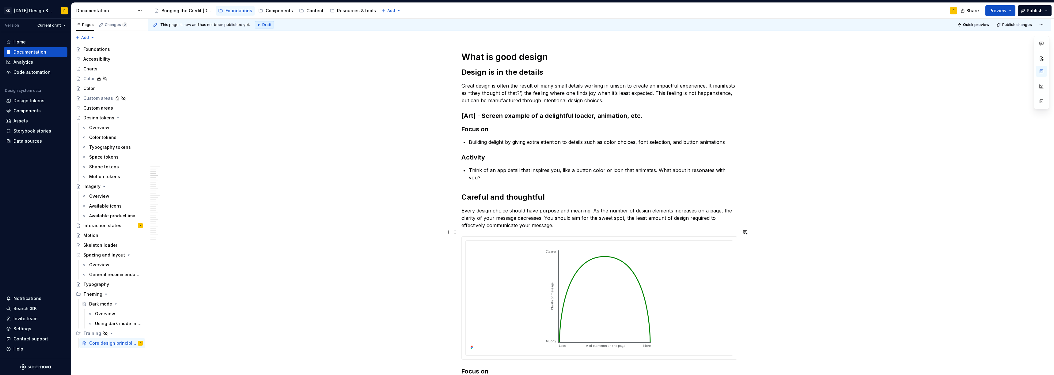
scroll to position [0, 0]
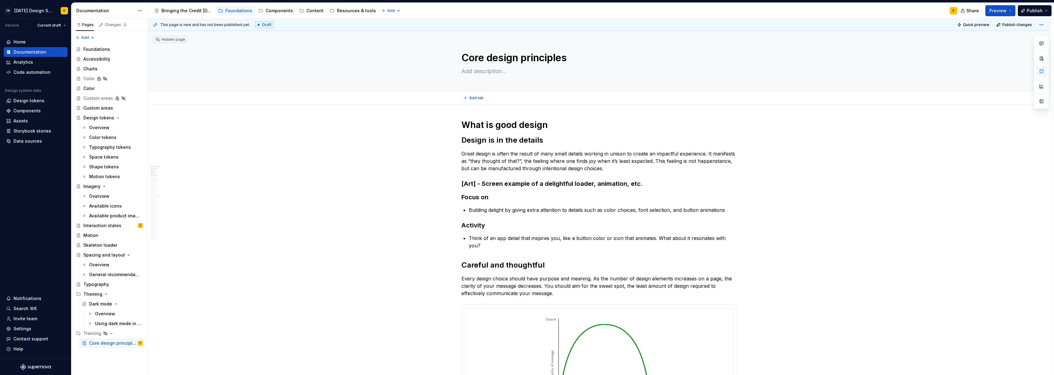
type textarea "*"
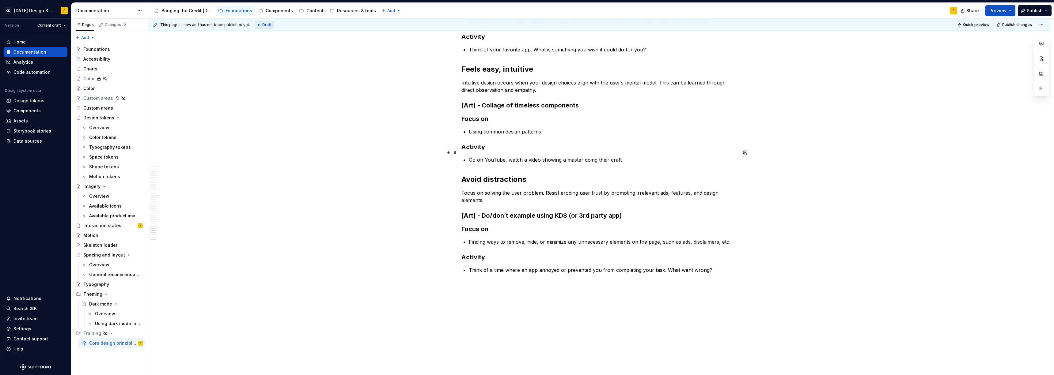
scroll to position [1176, 0]
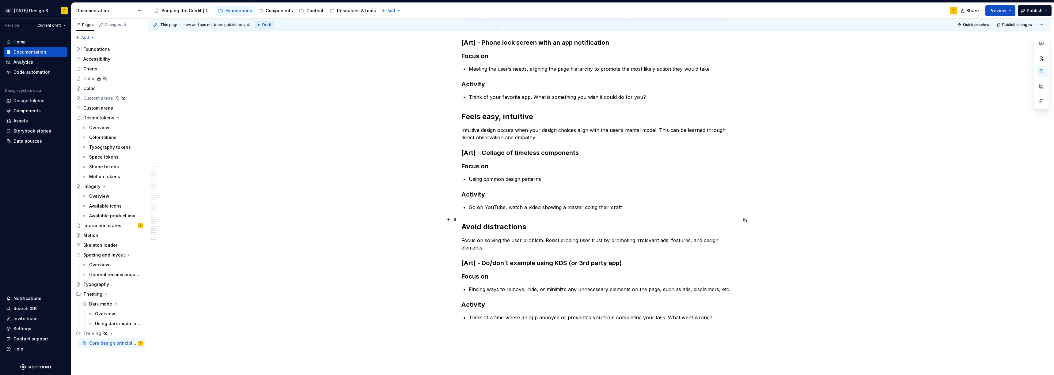
scroll to position [1055, 0]
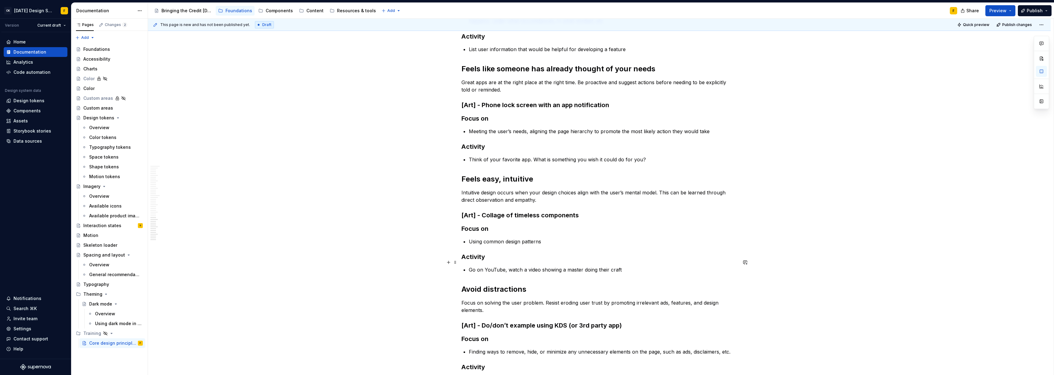
click at [551, 266] on p "Go on YouTube, watch a video showing a master doing their craft" at bounding box center [603, 269] width 268 height 7
click at [572, 266] on p "Go on YouTube, watch a video showing a master doing their craft" at bounding box center [603, 269] width 268 height 7
click at [589, 266] on p "Go on YouTube, watch a video showing a master doing their craft" at bounding box center [603, 269] width 268 height 7
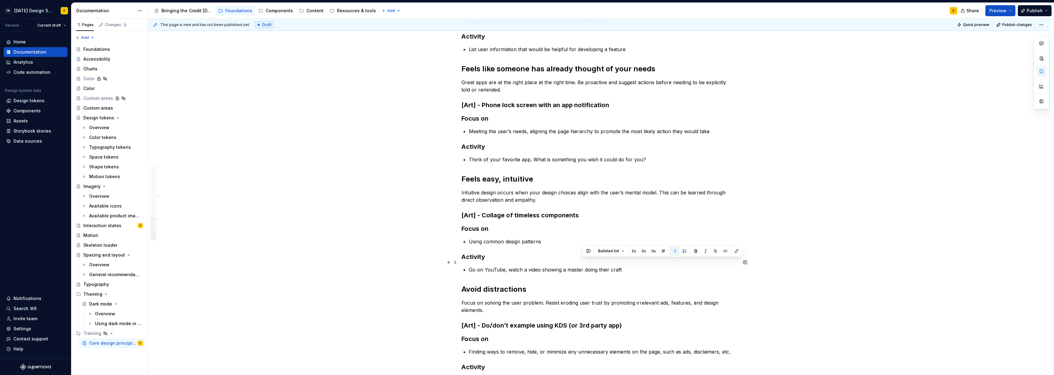
click at [564, 266] on p "Go on YouTube, watch a video showing a master doing their craft" at bounding box center [603, 269] width 268 height 7
click at [568, 299] on p "Focus on solving the user problem. Resist eroding user trust by promoting irrel…" at bounding box center [599, 306] width 276 height 15
click at [579, 266] on p "Go on YouTube, watch a video showing a trade master doing their craft" at bounding box center [603, 269] width 268 height 7
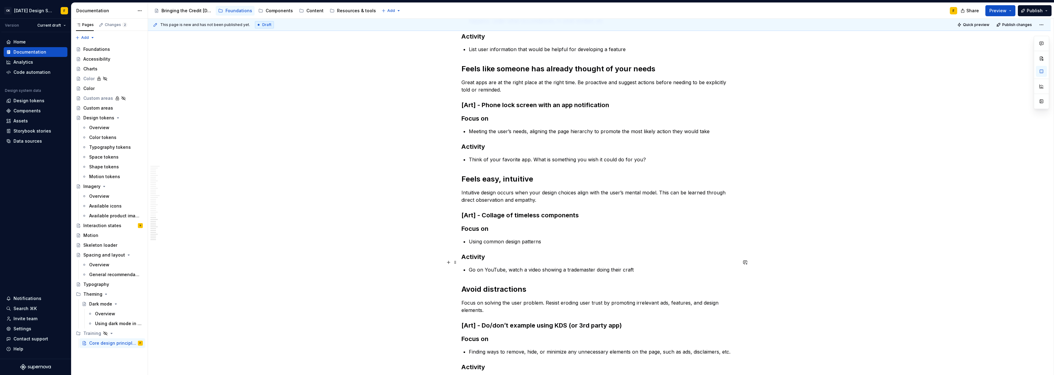
click at [576, 266] on p "Go on YouTube, watch a video showing a trademaster doing their craft" at bounding box center [603, 269] width 268 height 7
click at [604, 266] on p "Go on YouTube, watch a video showing a trade master doing their craft" at bounding box center [603, 269] width 268 height 7
click at [546, 266] on p "Go on YouTube, watch a video showing a trade master doing their craft" at bounding box center [603, 269] width 268 height 7
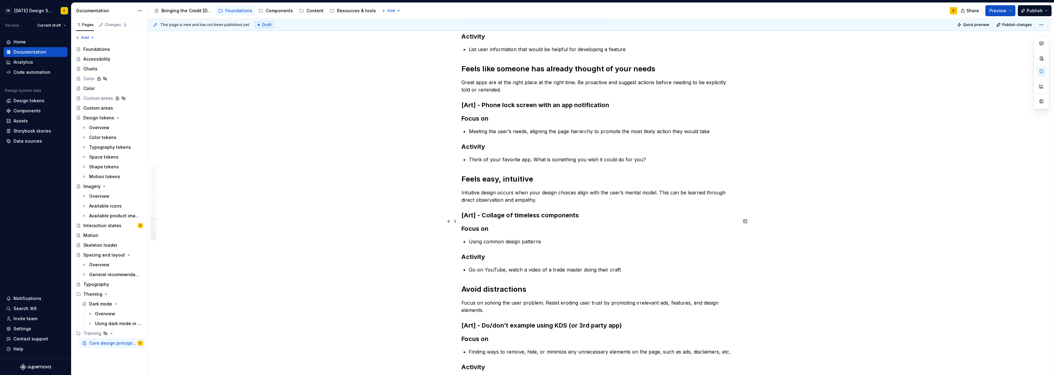
click at [544, 225] on h3 "Focus on" at bounding box center [599, 229] width 276 height 9
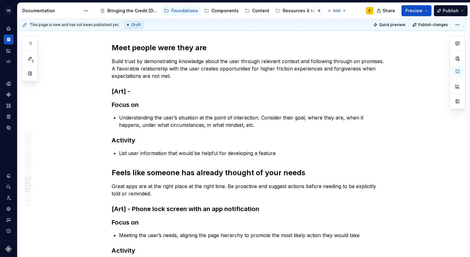
scroll to position [958, 0]
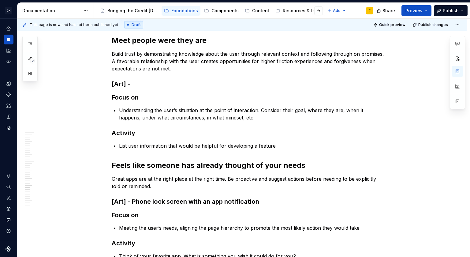
type textarea "*"
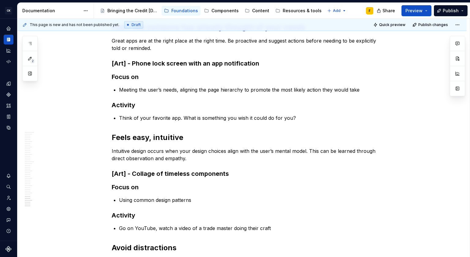
scroll to position [1258, 0]
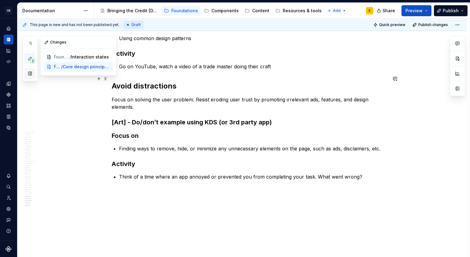
click at [30, 77] on button "button" at bounding box center [30, 73] width 11 height 11
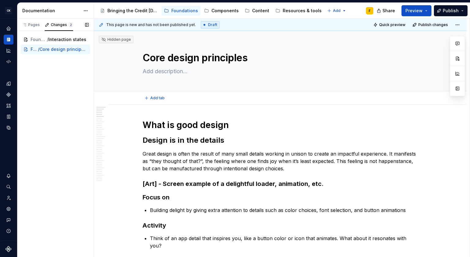
scroll to position [121, 0]
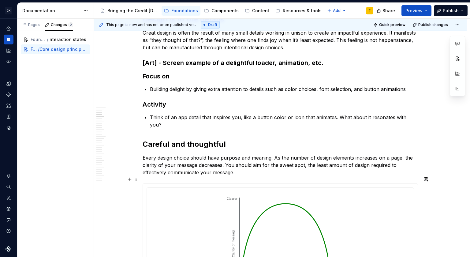
click at [199, 184] on div at bounding box center [280, 245] width 275 height 123
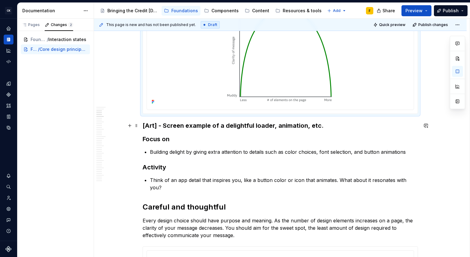
scroll to position [129, 0]
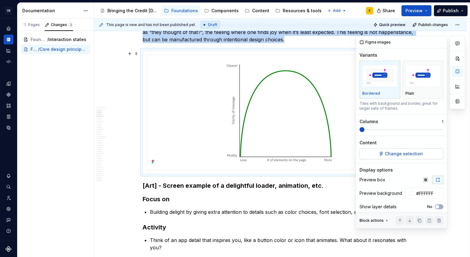
click at [416, 155] on span "Change selection" at bounding box center [404, 154] width 38 height 6
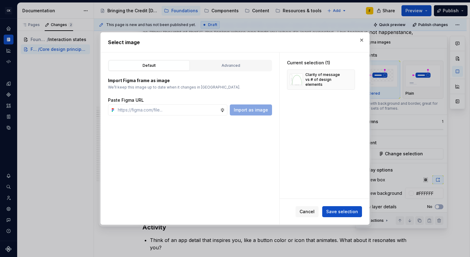
type textarea "*"
type input "https://www.figma.com/design/iV2AOFv79SrmVY9UkygQcY/Foundation-assets?node-id=4…"
click at [249, 112] on span "Import as image" at bounding box center [251, 110] width 34 height 6
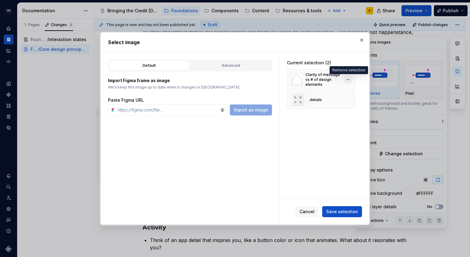
click at [345, 81] on button "button" at bounding box center [348, 79] width 9 height 9
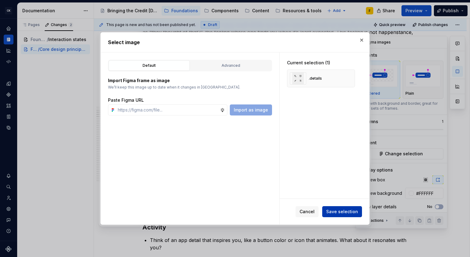
click at [338, 215] on button "Save selection" at bounding box center [343, 211] width 40 height 11
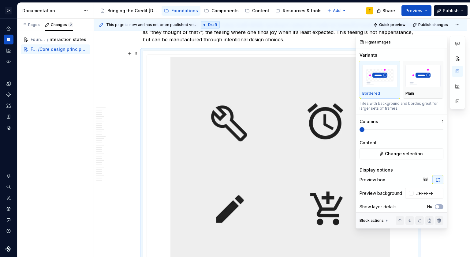
click at [463, 178] on div at bounding box center [457, 132] width 15 height 193
click at [437, 179] on icon "button" at bounding box center [438, 179] width 5 height 5
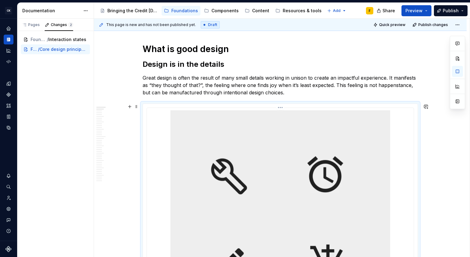
scroll to position [53, 0]
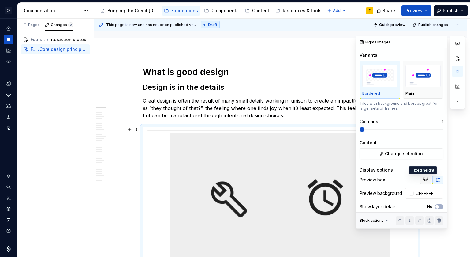
click at [425, 180] on icon "button" at bounding box center [426, 179] width 5 height 5
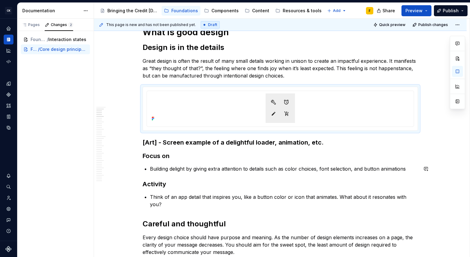
scroll to position [213, 0]
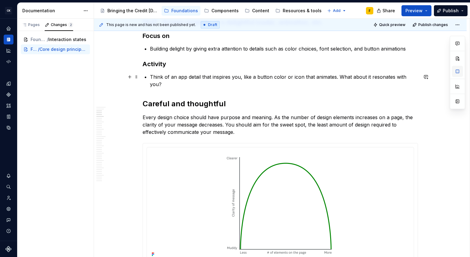
type textarea "*"
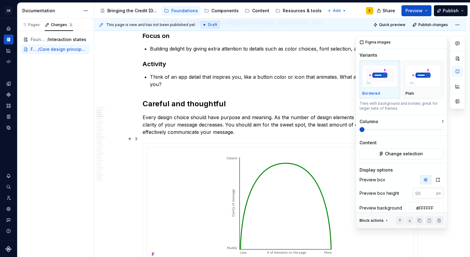
click at [422, 195] on input "number" at bounding box center [425, 193] width 24 height 11
type input "400"
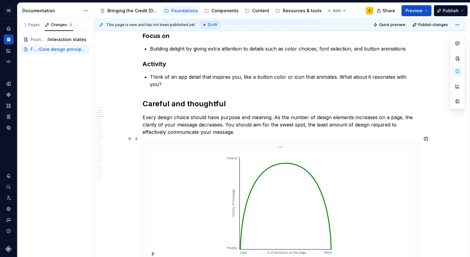
scroll to position [120, 0]
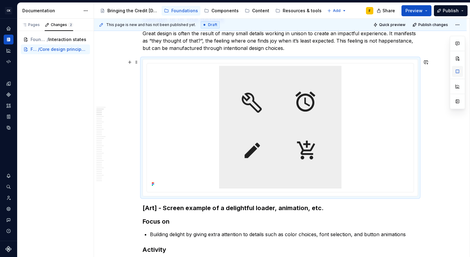
type textarea "*"
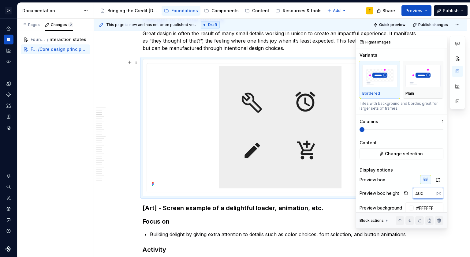
click at [418, 195] on input "400" at bounding box center [425, 193] width 24 height 11
type input "200"
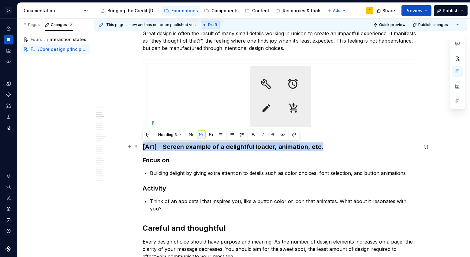
drag, startPoint x: 319, startPoint y: 145, endPoint x: 143, endPoint y: 148, distance: 176.7
click at [143, 148] on h3 "[Art] - Screen example of a delightful loader, animation, etc." at bounding box center [281, 146] width 276 height 9
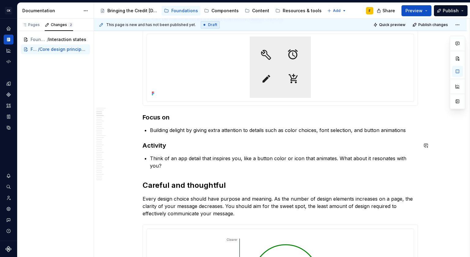
scroll to position [204, 0]
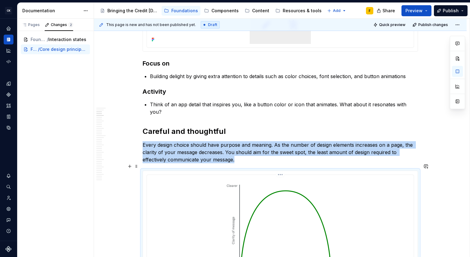
click at [359, 210] on div at bounding box center [280, 231] width 262 height 109
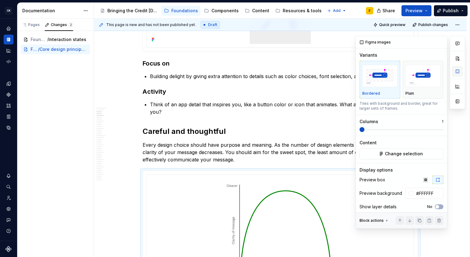
type textarea "*"
click at [423, 183] on button "button" at bounding box center [426, 180] width 11 height 9
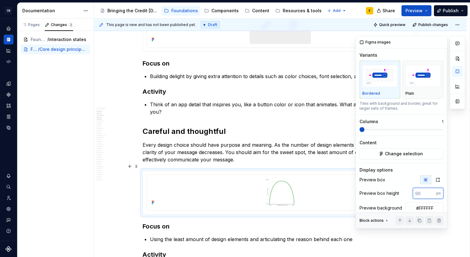
click at [419, 195] on input "number" at bounding box center [425, 193] width 24 height 11
type input "400"
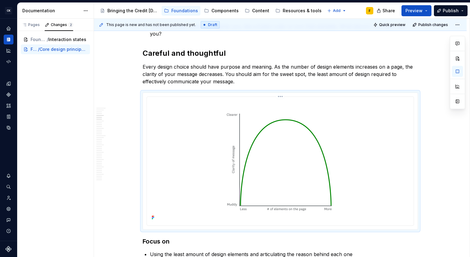
scroll to position [282, 0]
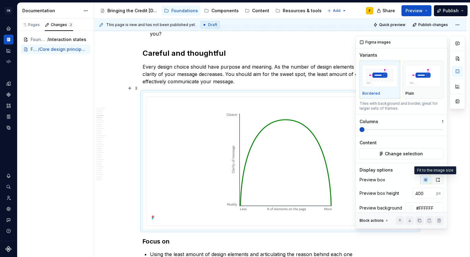
click at [437, 179] on icon "button" at bounding box center [438, 180] width 3 height 4
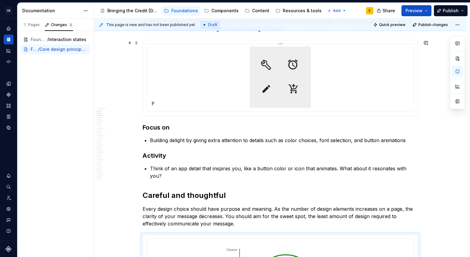
scroll to position [105, 0]
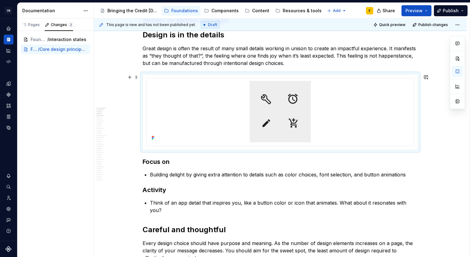
click at [345, 77] on div at bounding box center [280, 111] width 275 height 75
type textarea "*"
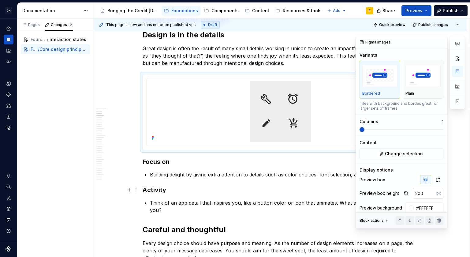
click at [420, 194] on input "200" at bounding box center [425, 193] width 24 height 11
click at [402, 193] on button "button" at bounding box center [406, 193] width 9 height 9
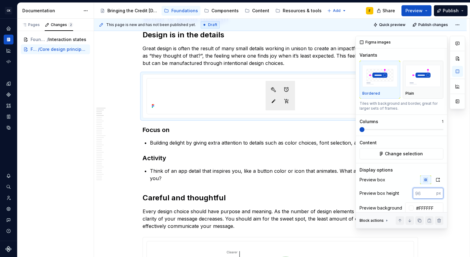
click at [417, 196] on input "number" at bounding box center [425, 193] width 24 height 11
type input "300"
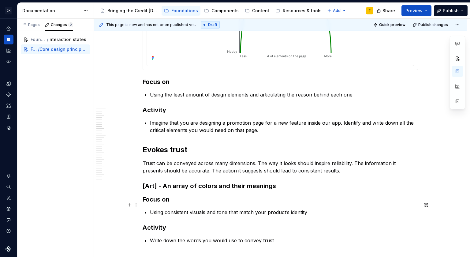
scroll to position [459, 0]
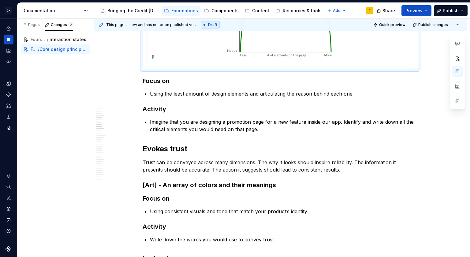
click at [338, 60] on div at bounding box center [280, 7] width 275 height 123
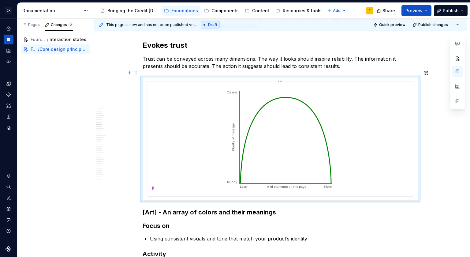
scroll to position [537, 0]
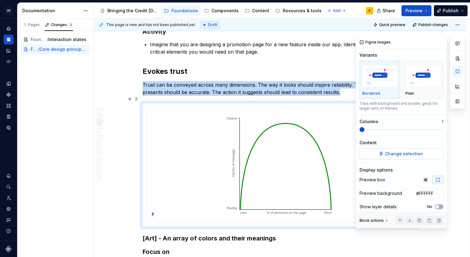
click at [417, 155] on span "Change selection" at bounding box center [404, 154] width 38 height 6
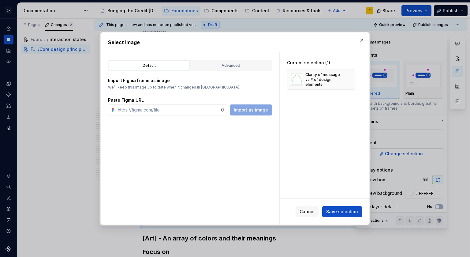
type textarea "*"
type input "https://www.figma.com/design/iV2AOFv79SrmVY9UkygQcY/Foundation-assets?node-id=4…"
click at [250, 108] on span "Import as image" at bounding box center [251, 110] width 34 height 6
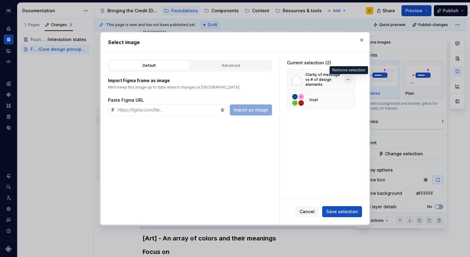
click at [348, 80] on button "button" at bounding box center [348, 79] width 9 height 9
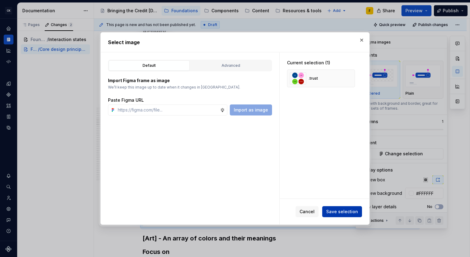
click at [339, 209] on span "Save selection" at bounding box center [343, 212] width 32 height 6
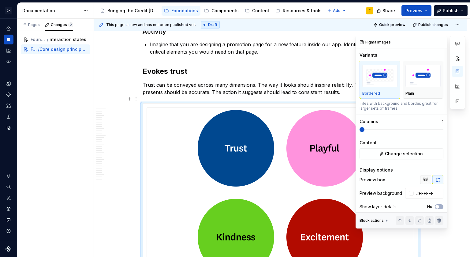
click at [424, 180] on icon "button" at bounding box center [426, 179] width 5 height 5
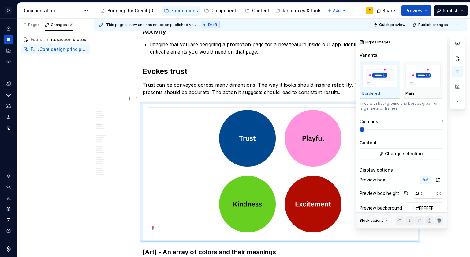
click at [421, 191] on input "400" at bounding box center [425, 193] width 24 height 11
click at [417, 192] on input "400" at bounding box center [425, 193] width 24 height 11
type input "300"
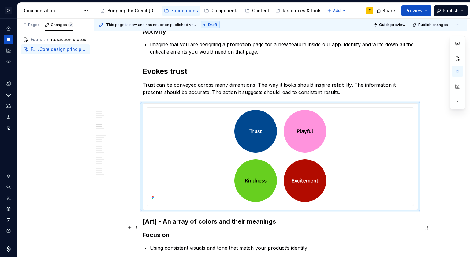
click at [274, 231] on h3 "Focus on" at bounding box center [281, 235] width 276 height 9
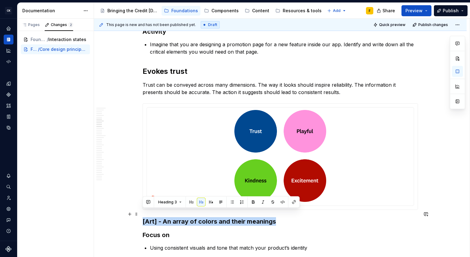
drag, startPoint x: 278, startPoint y: 214, endPoint x: 142, endPoint y: 213, distance: 136.3
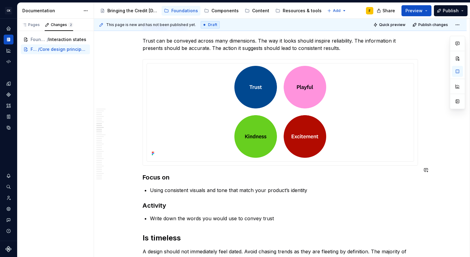
scroll to position [636, 0]
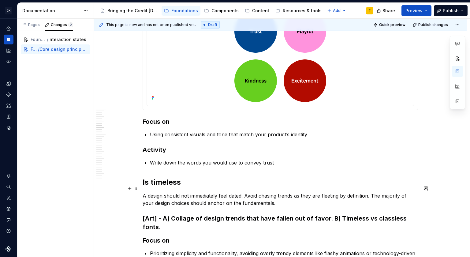
click at [194, 192] on p "A design should not immediately feel dated. Avoid chasing trends as they are fl…" at bounding box center [281, 199] width 276 height 15
click at [255, 177] on h2 "Is timeless" at bounding box center [281, 182] width 276 height 10
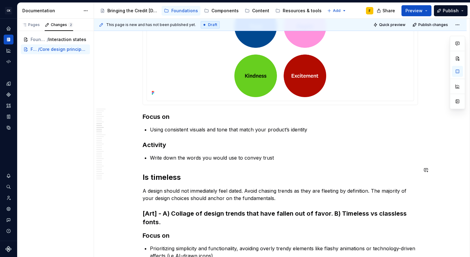
scroll to position [591, 0]
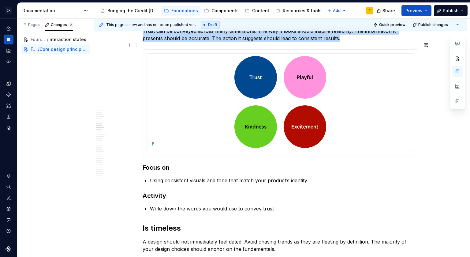
click at [265, 146] on div at bounding box center [280, 103] width 275 height 106
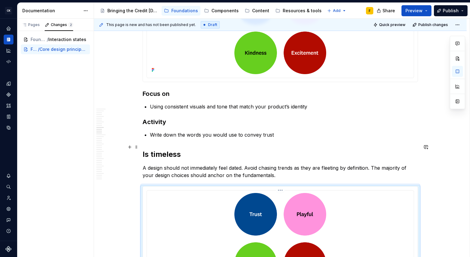
scroll to position [784, 0]
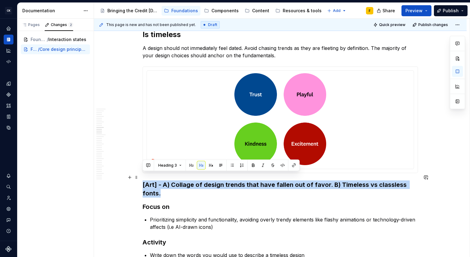
drag, startPoint x: 169, startPoint y: 189, endPoint x: 141, endPoint y: 176, distance: 31.3
click at [141, 176] on div "What is good design Design is in the details Great design is often the result o…" at bounding box center [280, 187] width 373 height 1733
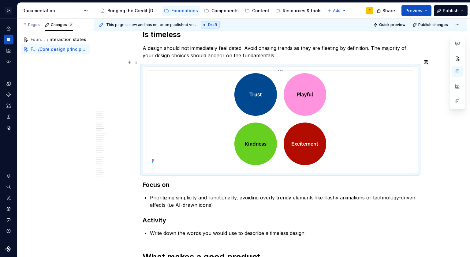
click at [392, 101] on div at bounding box center [280, 119] width 262 height 92
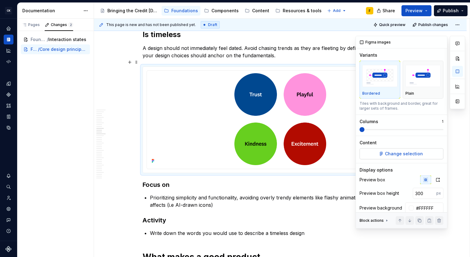
click at [405, 152] on span "Change selection" at bounding box center [404, 154] width 38 height 6
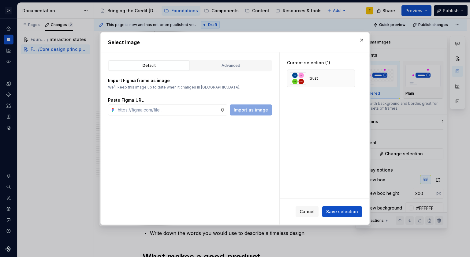
type textarea "*"
type input "https://www.figma.com/design/iV2AOFv79SrmVY9UkygQcY/Foundation-assets?node-id=4…"
click at [246, 109] on span "Import as image" at bounding box center [251, 110] width 34 height 6
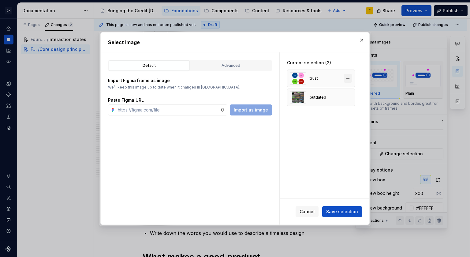
click at [349, 77] on button "button" at bounding box center [348, 78] width 9 height 9
click at [334, 206] on button "Save selection" at bounding box center [343, 211] width 40 height 11
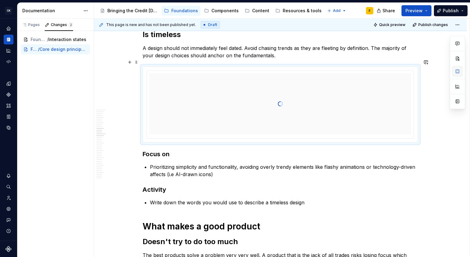
type textarea "*"
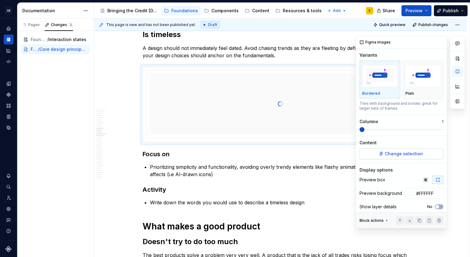
click at [397, 153] on span "Change selection" at bounding box center [404, 154] width 38 height 6
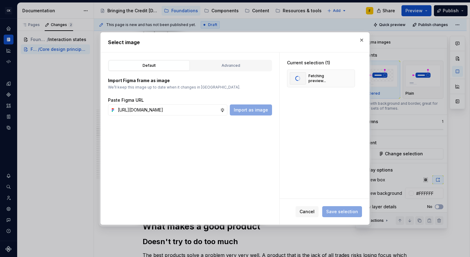
scroll to position [0, 150]
type input "https://www.figma.com/design/iV2AOFv79SrmVY9UkygQcY/Foundation-assets?node-id=4…"
click at [246, 113] on span "Import as image" at bounding box center [251, 110] width 34 height 6
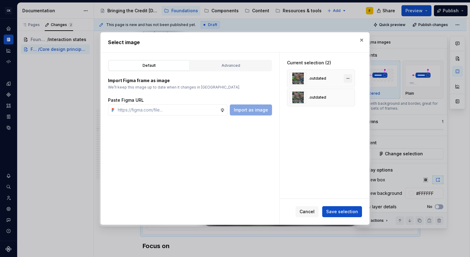
click at [346, 78] on button "button" at bounding box center [348, 78] width 9 height 9
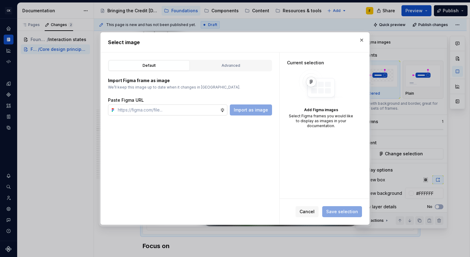
click at [191, 109] on input "text" at bounding box center [167, 109] width 105 height 11
click at [310, 213] on span "Cancel" at bounding box center [307, 212] width 15 height 6
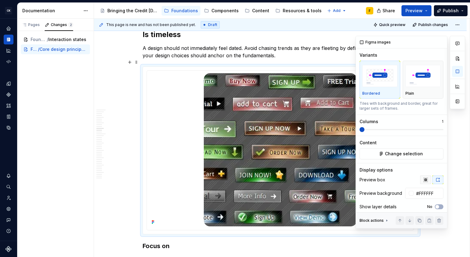
click at [424, 178] on icon "button" at bounding box center [426, 180] width 4 height 4
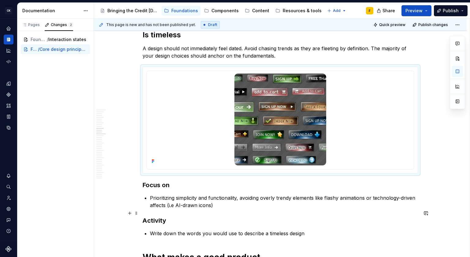
scroll to position [781, 0]
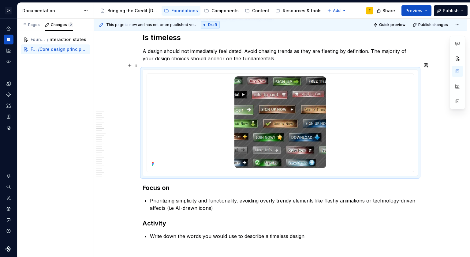
click at [418, 169] on div at bounding box center [281, 123] width 276 height 107
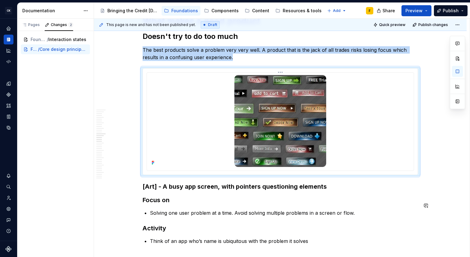
scroll to position [937, 0]
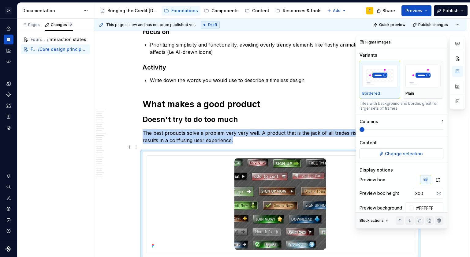
click at [413, 150] on button "Change selection" at bounding box center [402, 153] width 84 height 11
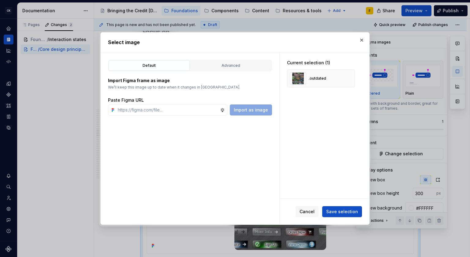
type textarea "*"
type input "https://www.figma.com/design/iV2AOFv79SrmVY9UkygQcY/Foundation-assets?node-id=6…"
click at [262, 111] on span "Import as image" at bounding box center [251, 110] width 34 height 6
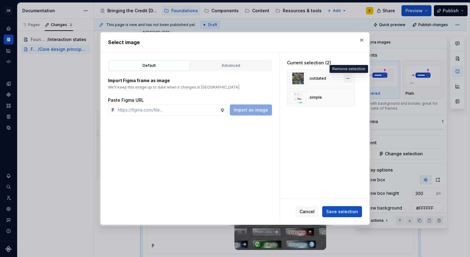
click at [348, 80] on button "button" at bounding box center [348, 78] width 9 height 9
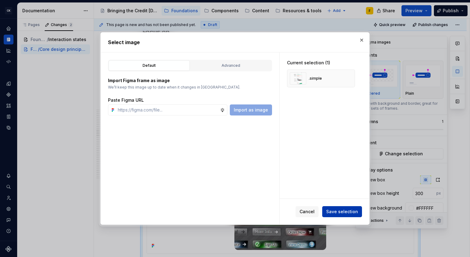
click at [342, 212] on span "Save selection" at bounding box center [343, 212] width 32 height 6
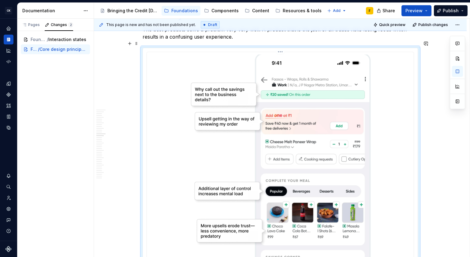
scroll to position [1012, 0]
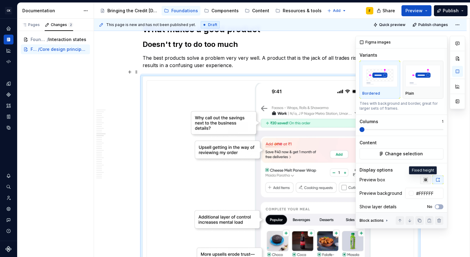
click at [424, 181] on icon "button" at bounding box center [426, 180] width 4 height 4
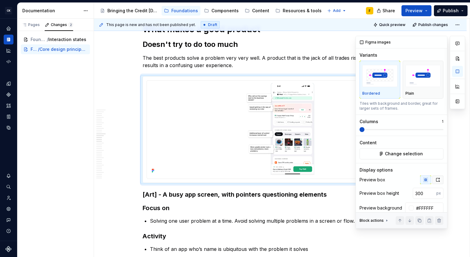
click at [436, 179] on icon "button" at bounding box center [438, 179] width 5 height 5
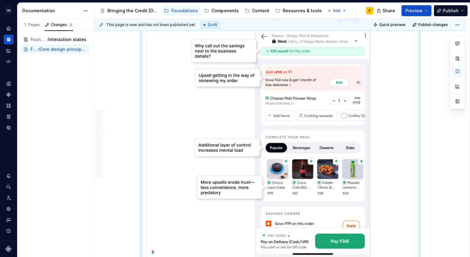
scroll to position [1089, 0]
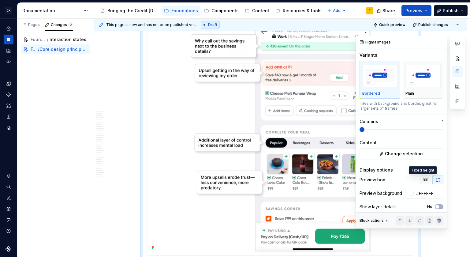
click at [421, 179] on button "button" at bounding box center [426, 180] width 11 height 9
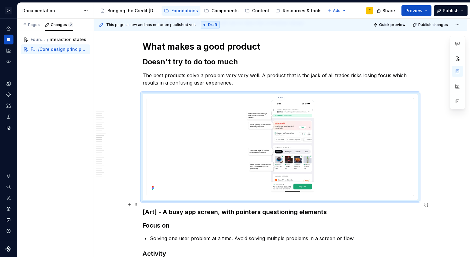
scroll to position [995, 0]
type textarea "*"
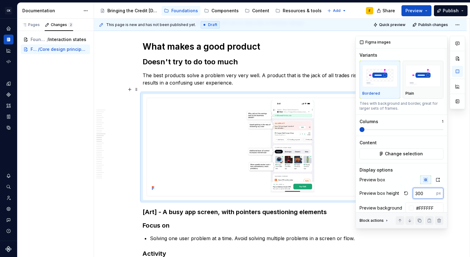
click at [420, 193] on input "300" at bounding box center [425, 193] width 24 height 11
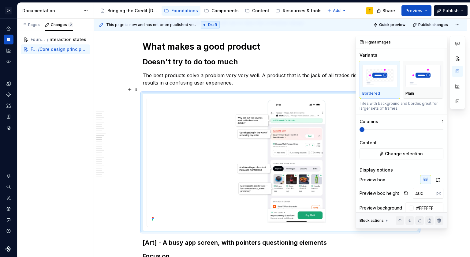
click at [420, 193] on input "400" at bounding box center [425, 193] width 24 height 11
type input "500"
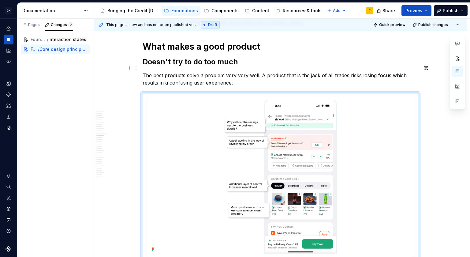
click at [252, 72] on p "The best products solve a problem very very well. A product that is the jack of…" at bounding box center [281, 79] width 276 height 15
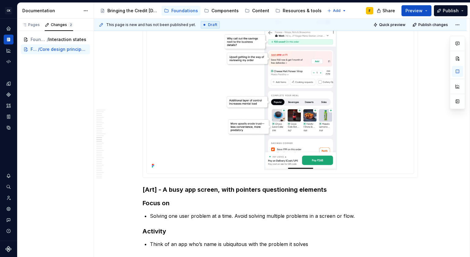
scroll to position [1081, 0]
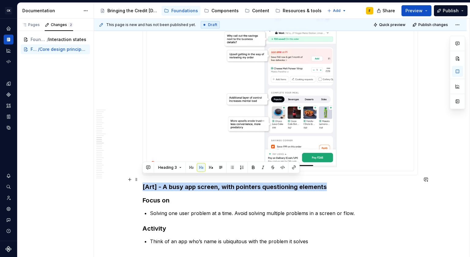
drag, startPoint x: 331, startPoint y: 183, endPoint x: 142, endPoint y: 178, distance: 190.0
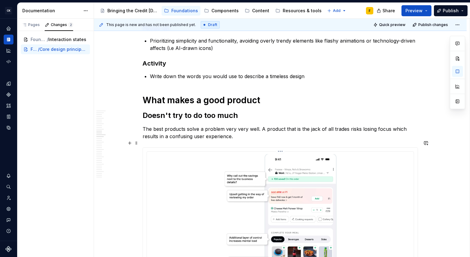
scroll to position [890, 0]
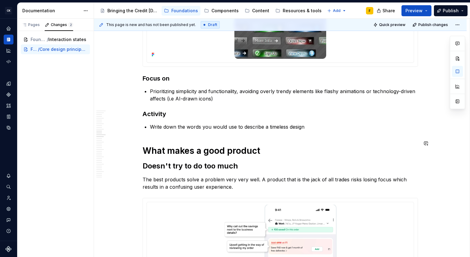
click at [189, 130] on div "What is good design Design is in the details Great design is often the result o…" at bounding box center [281, 116] width 276 height 1774
click at [191, 127] on div "What is good design Design is in the details Great design is often the result o…" at bounding box center [281, 116] width 276 height 1774
click at [327, 123] on p "Write down the words you would use to describe a timeless design" at bounding box center [284, 126] width 268 height 7
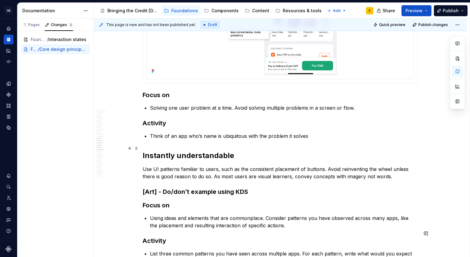
scroll to position [1142, 0]
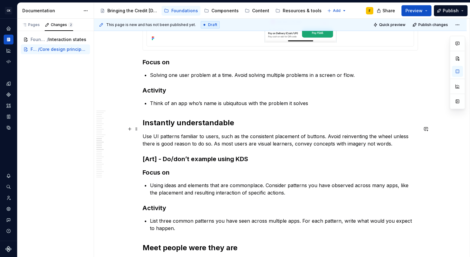
scroll to position [1302, 0]
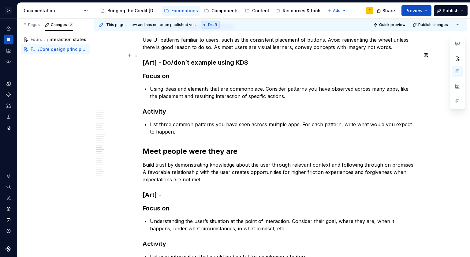
type textarea "*"
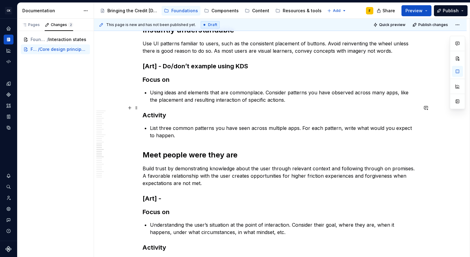
scroll to position [1326, 0]
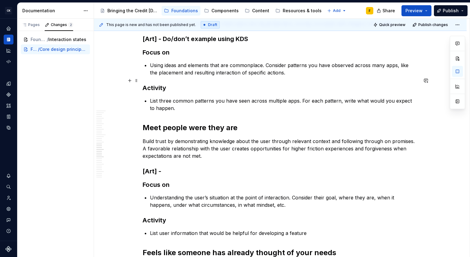
click at [196, 123] on h2 "Meet people were they are" at bounding box center [281, 128] width 276 height 10
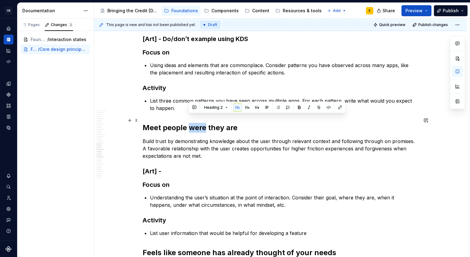
click at [195, 123] on h2 "Meet people were they are" at bounding box center [281, 128] width 276 height 10
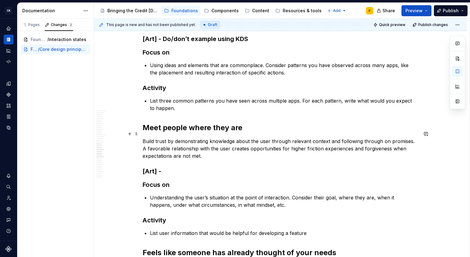
click at [310, 152] on p "Build trust by demonstrating knowledge about the user through relevant context …" at bounding box center [281, 149] width 276 height 22
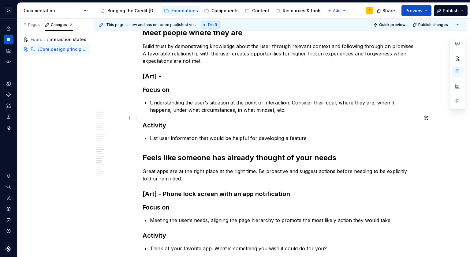
scroll to position [1430, 0]
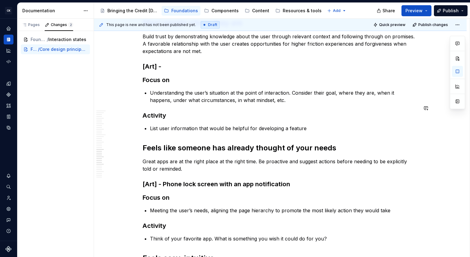
type textarea "*"
